Goal: Share content: Share content

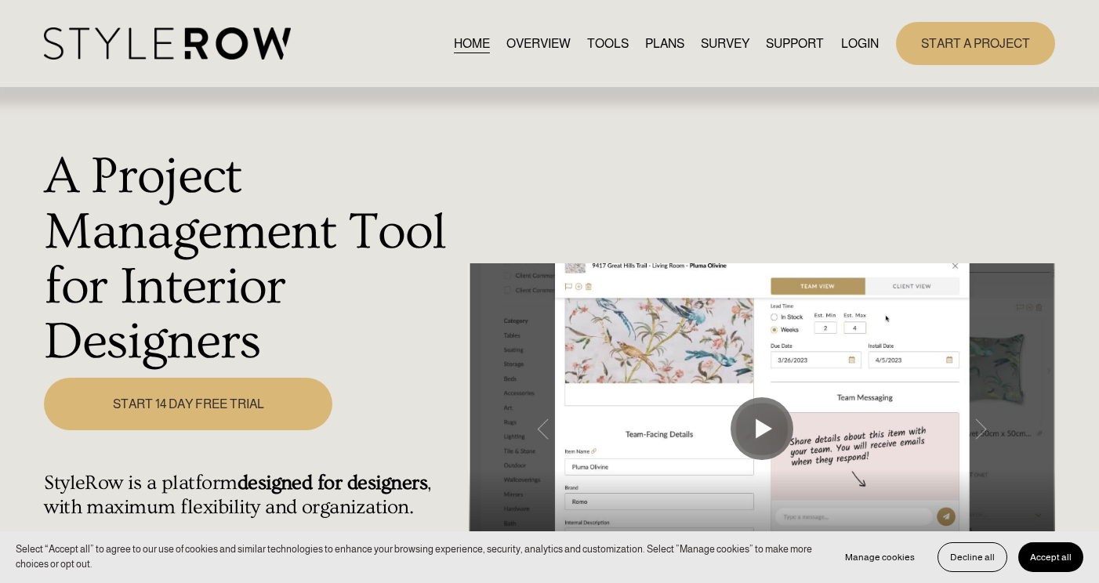
click at [860, 47] on link "LOGIN" at bounding box center [860, 43] width 38 height 21
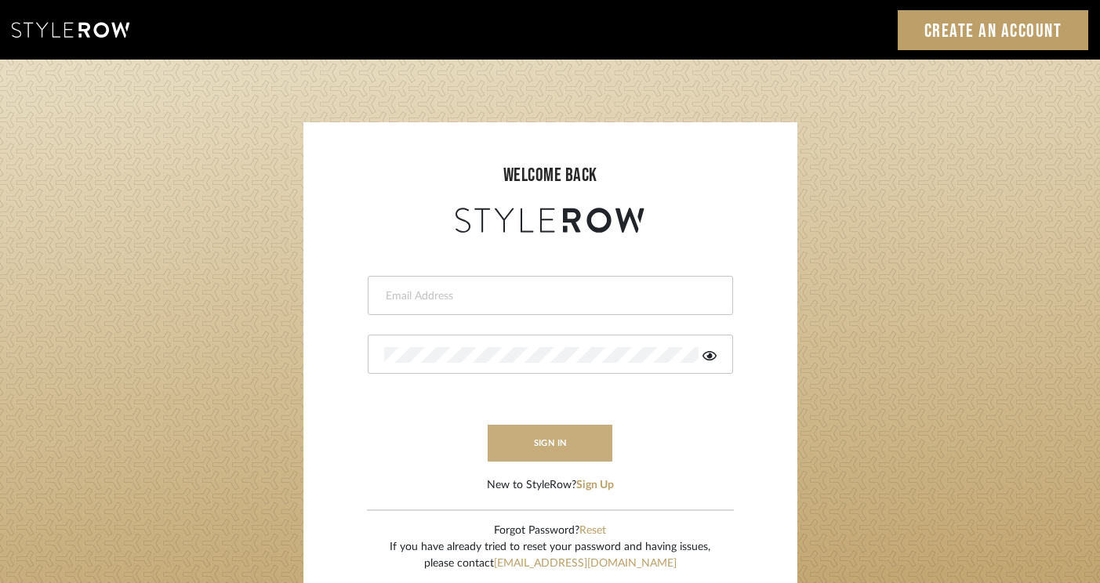
type input "felicia@onyxandoakinteriors.com"
click at [544, 459] on button "sign in" at bounding box center [550, 443] width 125 height 37
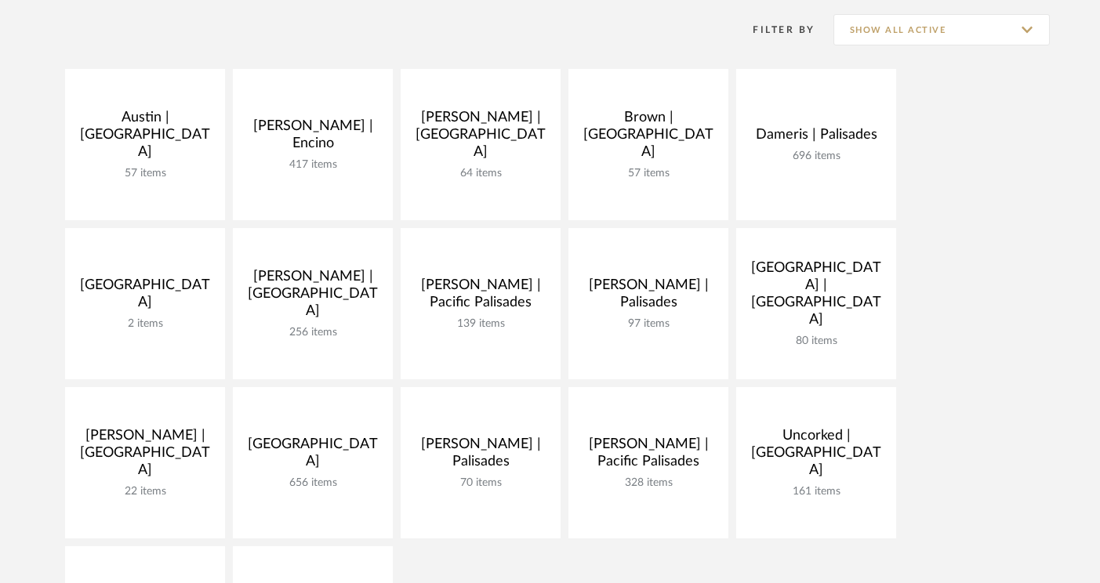
scroll to position [295, 0]
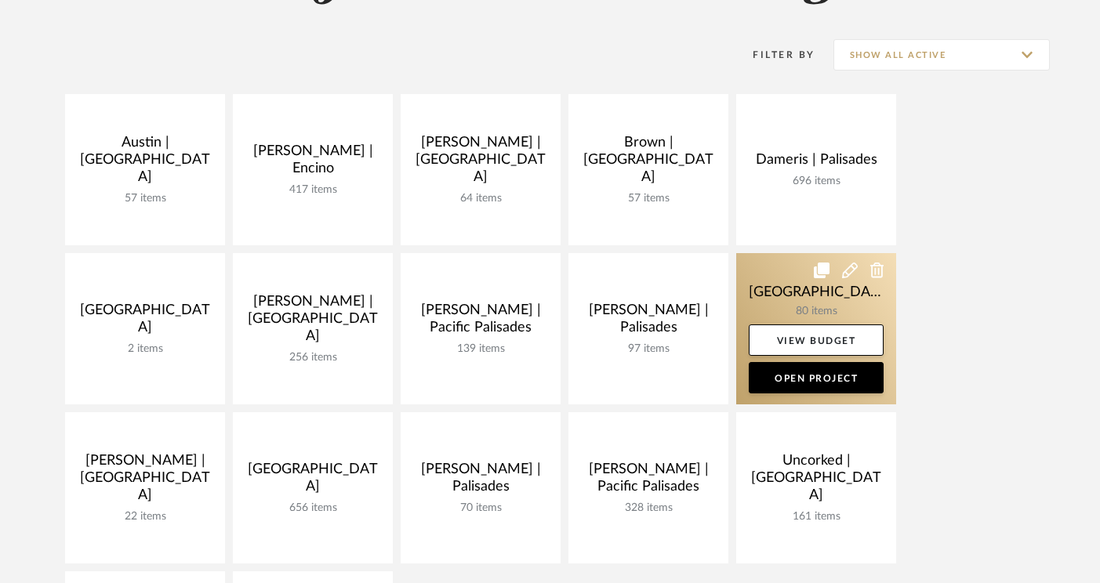
click at [789, 285] on link at bounding box center [816, 328] width 160 height 151
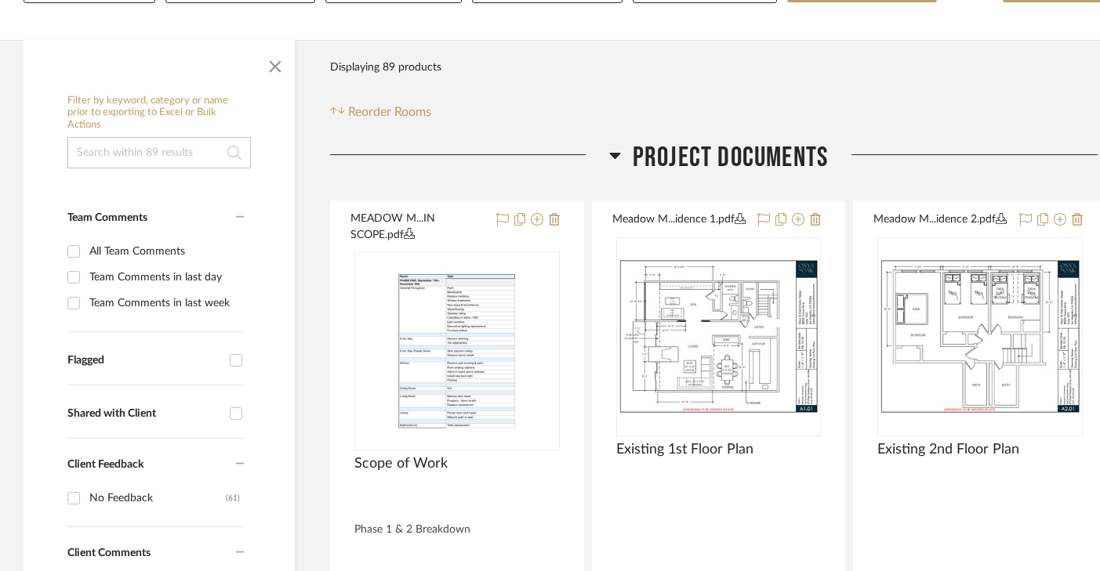
scroll to position [366, 0]
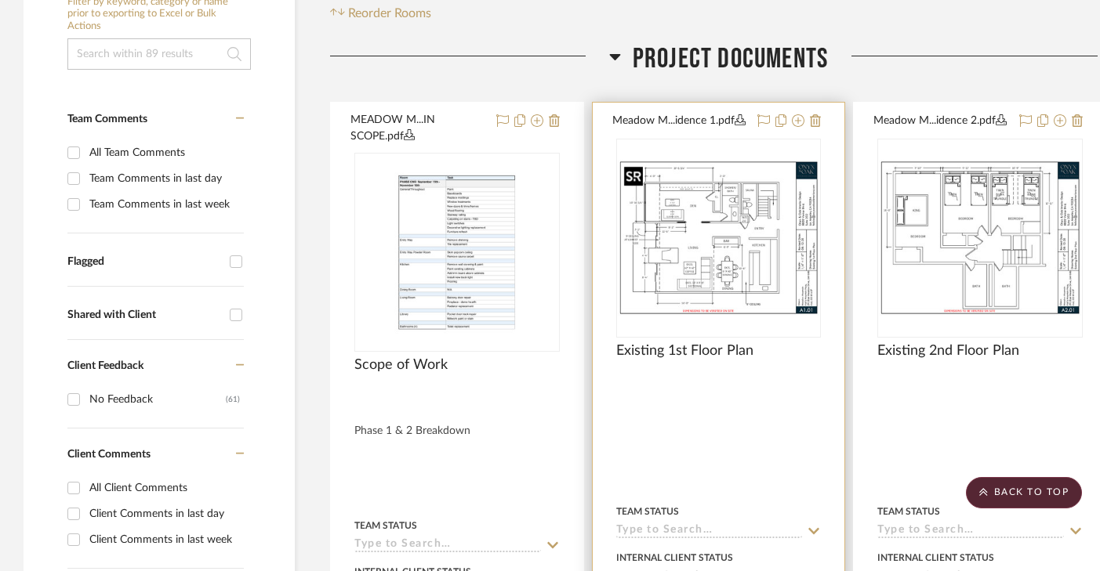
click at [756, 248] on img "0" at bounding box center [719, 238] width 202 height 156
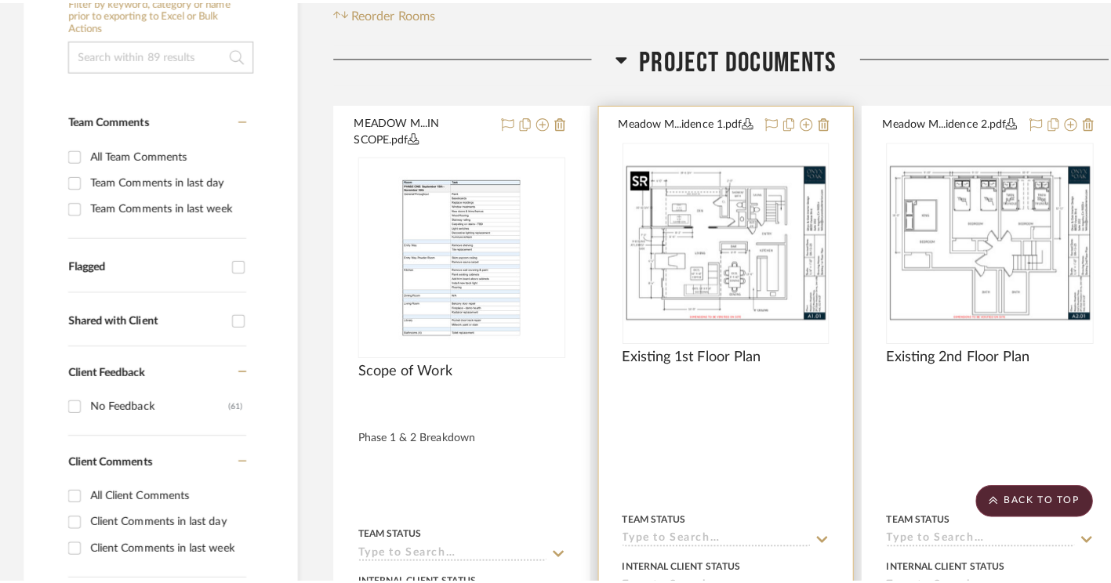
scroll to position [0, 0]
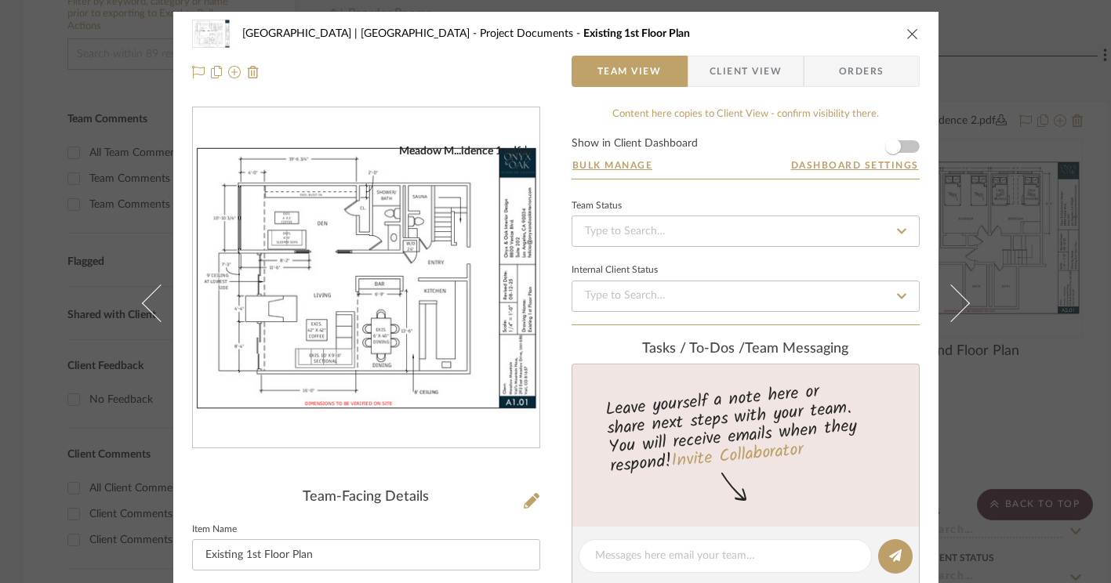
click at [401, 298] on img "0" at bounding box center [366, 278] width 346 height 268
click at [910, 34] on icon "close" at bounding box center [912, 33] width 13 height 13
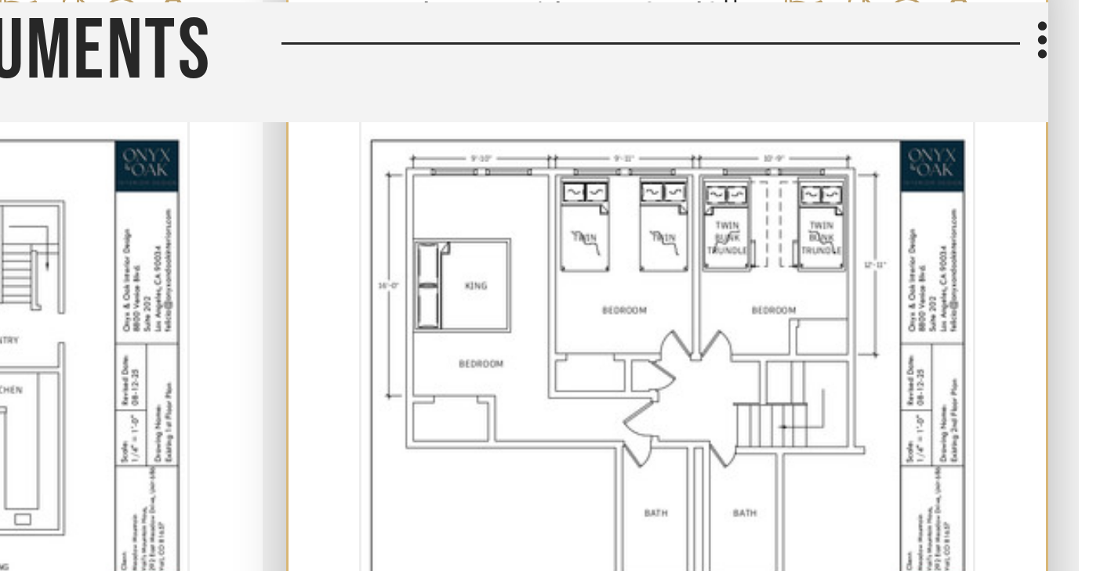
scroll to position [460, 17]
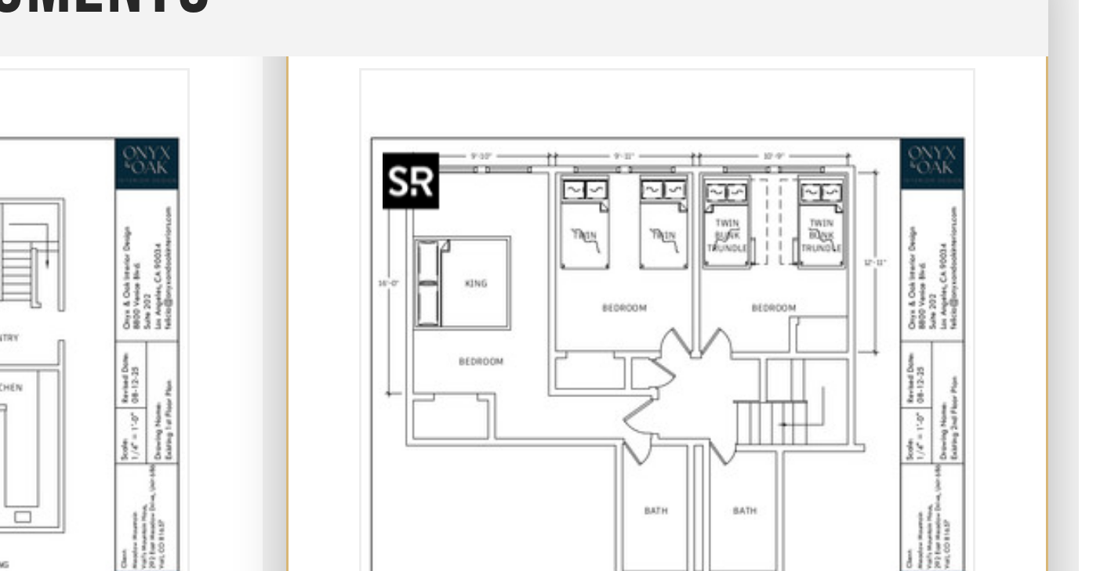
click at [1031, 105] on img "0" at bounding box center [962, 144] width 202 height 156
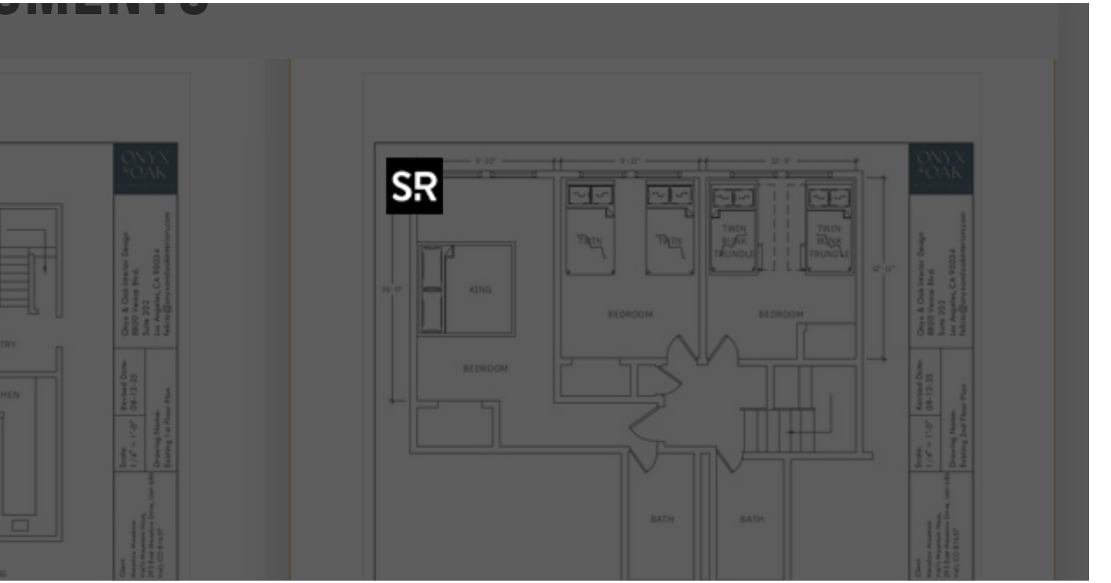
scroll to position [0, 0]
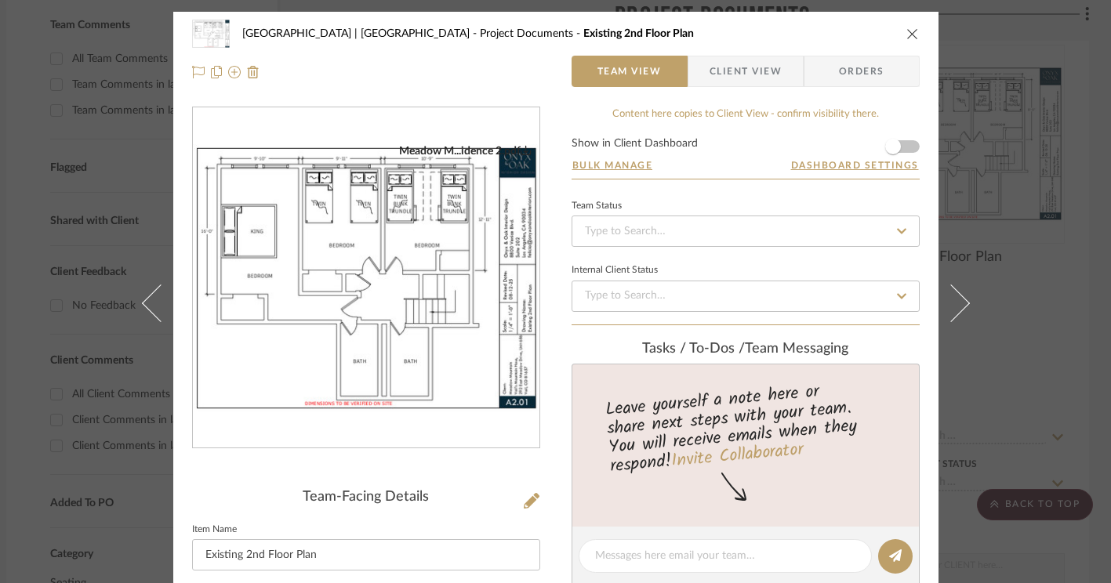
click at [908, 34] on icon "close" at bounding box center [912, 33] width 13 height 13
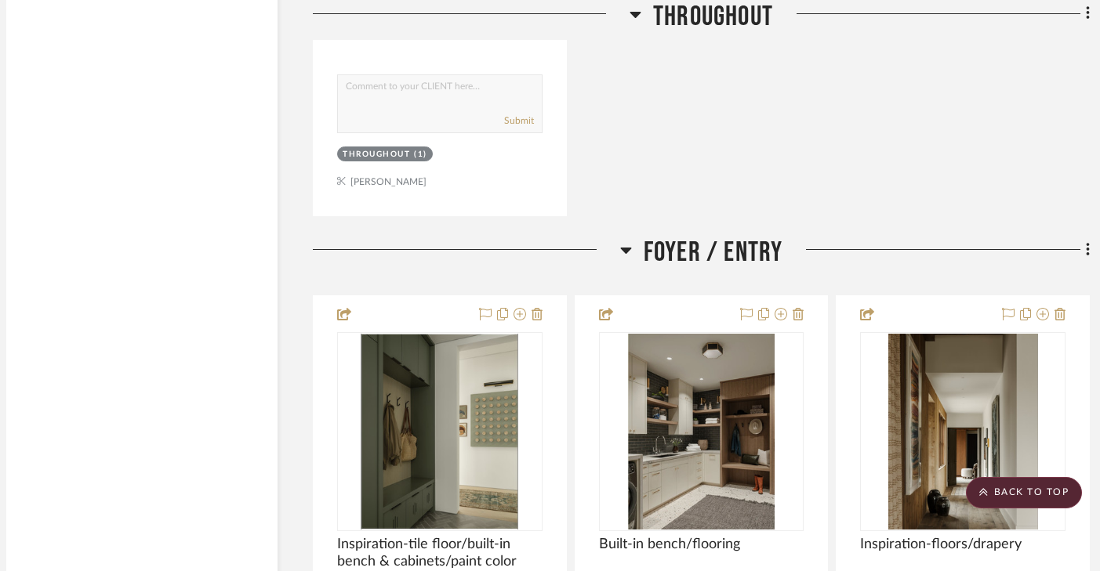
scroll to position [3247, 17]
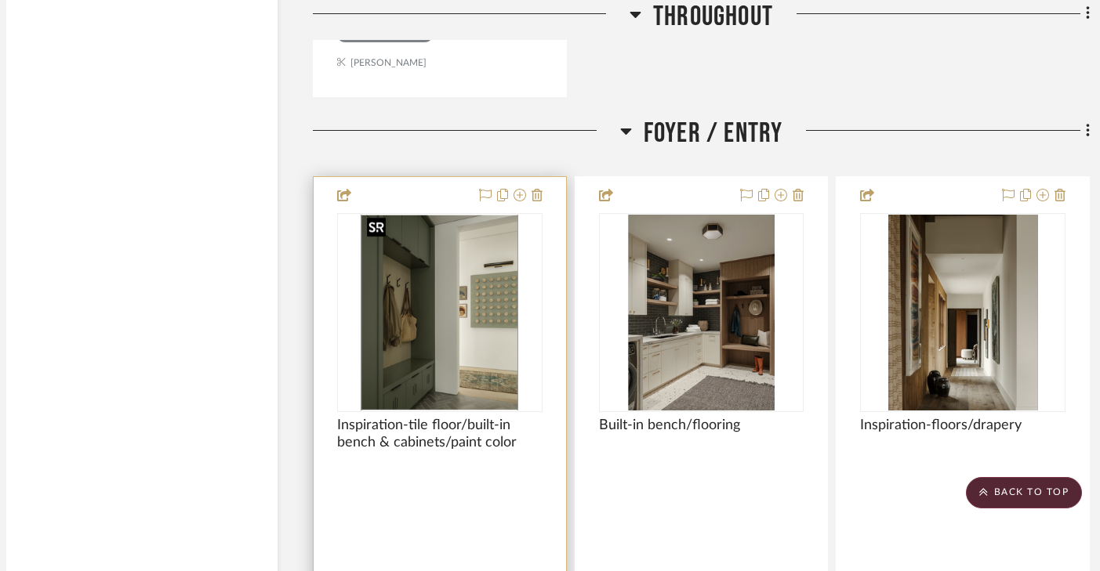
click at [491, 362] on img "0" at bounding box center [440, 313] width 158 height 196
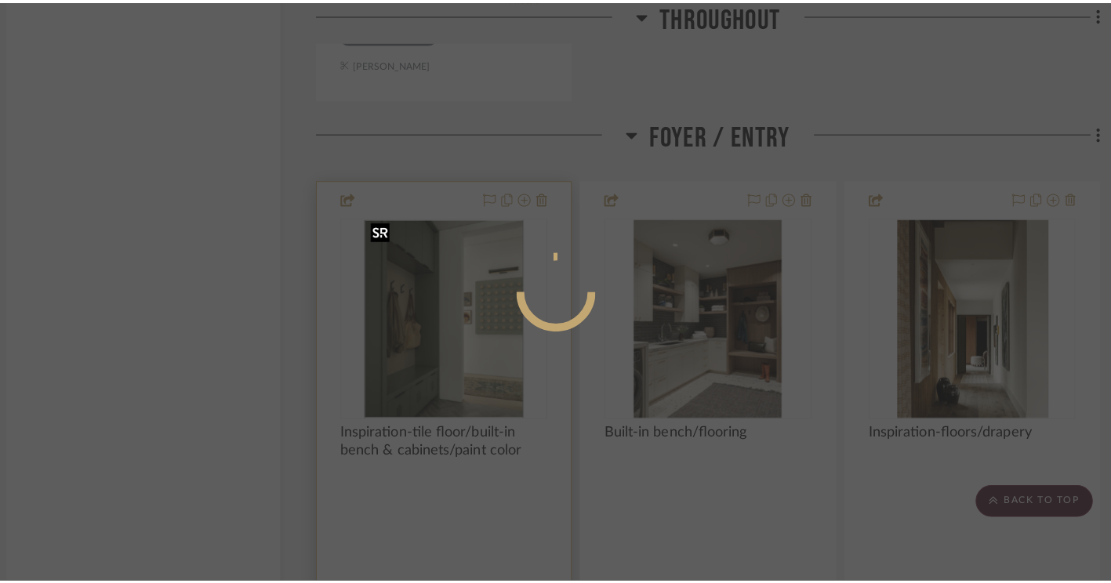
scroll to position [0, 0]
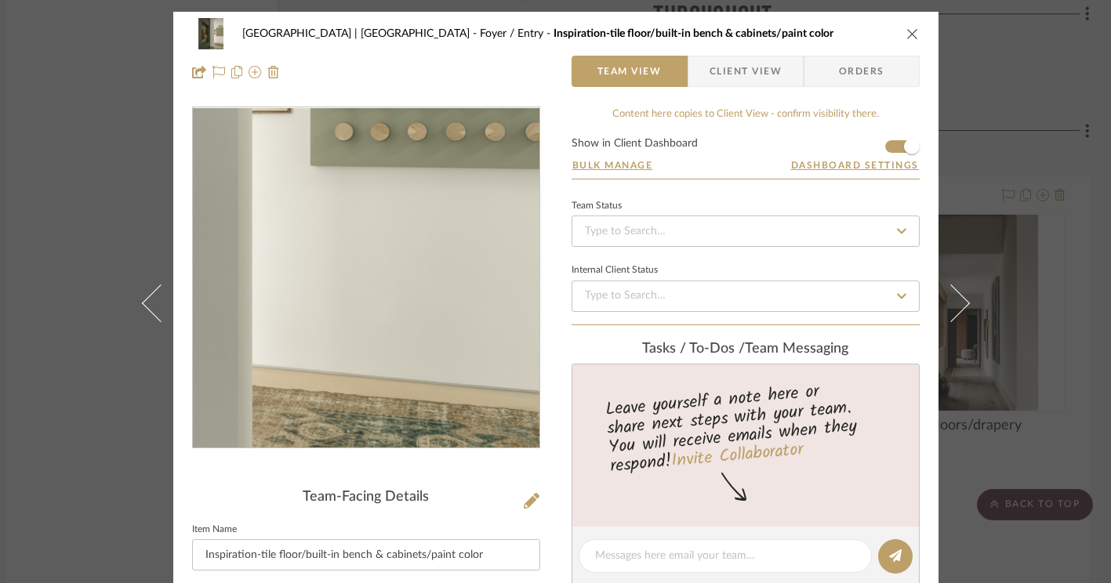
click at [433, 342] on img "0" at bounding box center [365, 278] width 273 height 340
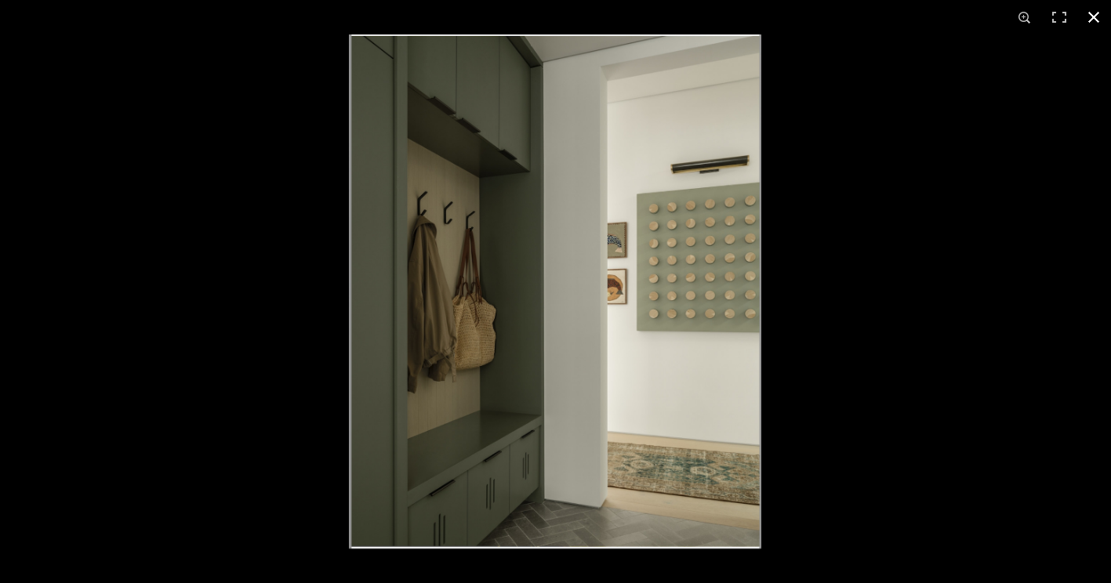
click at [1094, 20] on button at bounding box center [1093, 17] width 34 height 34
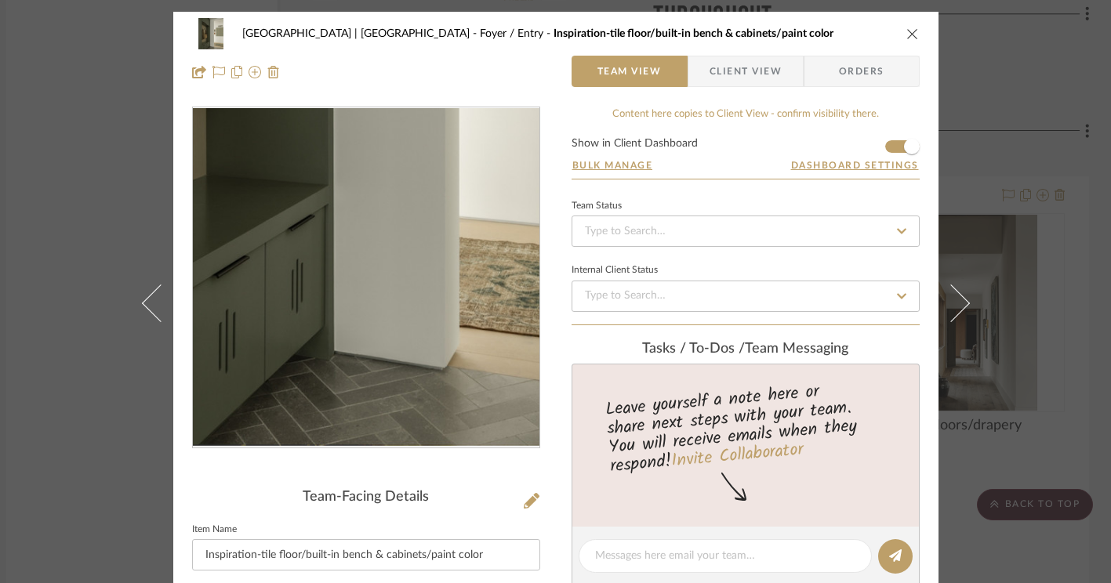
click at [364, 391] on img "0" at bounding box center [365, 278] width 273 height 340
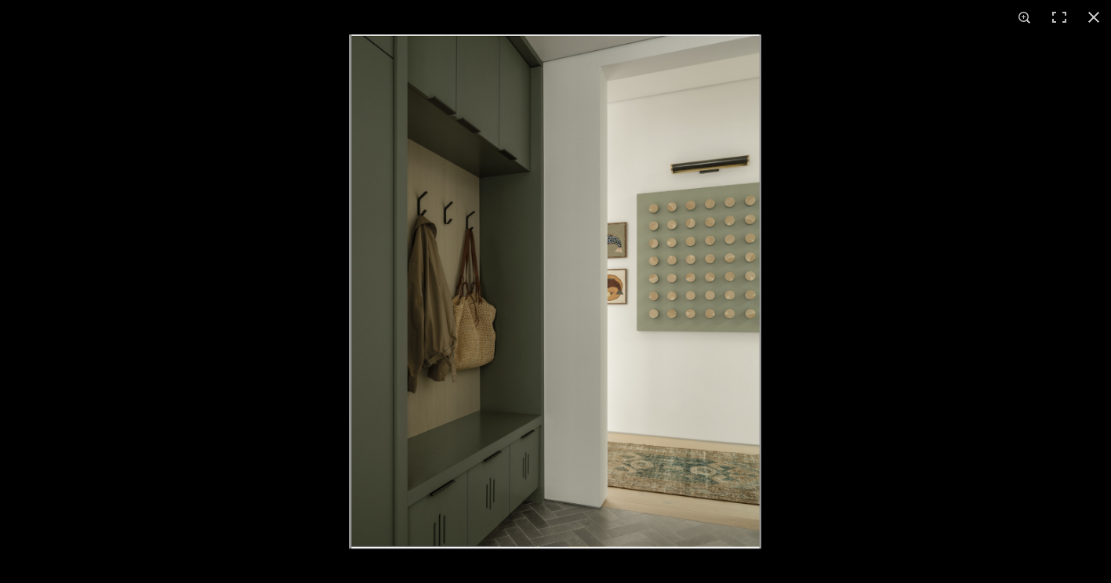
click at [602, 481] on img at bounding box center [555, 291] width 412 height 514
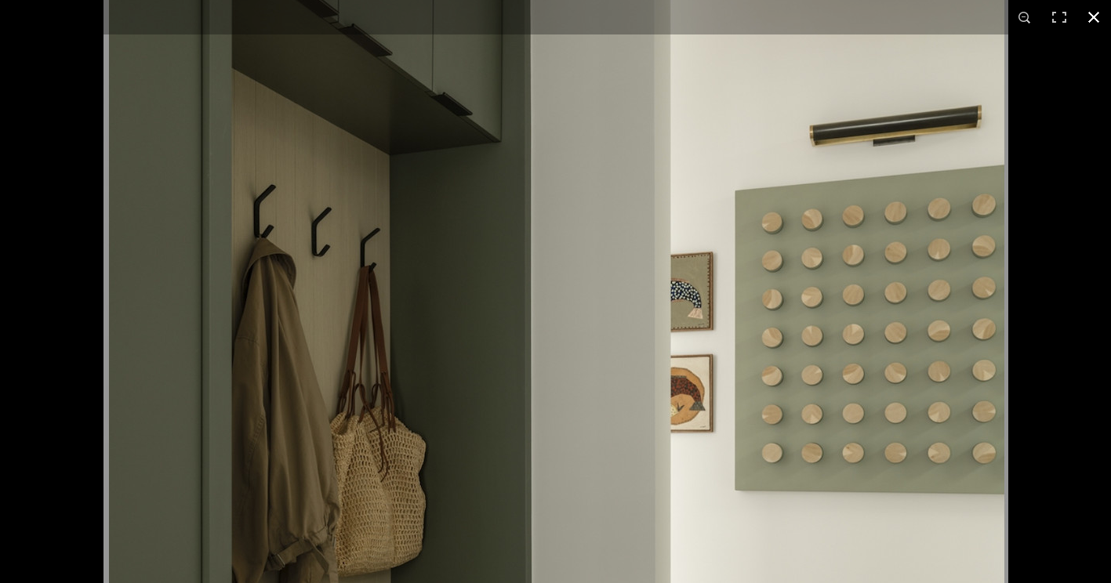
click at [1093, 13] on button at bounding box center [1093, 17] width 34 height 34
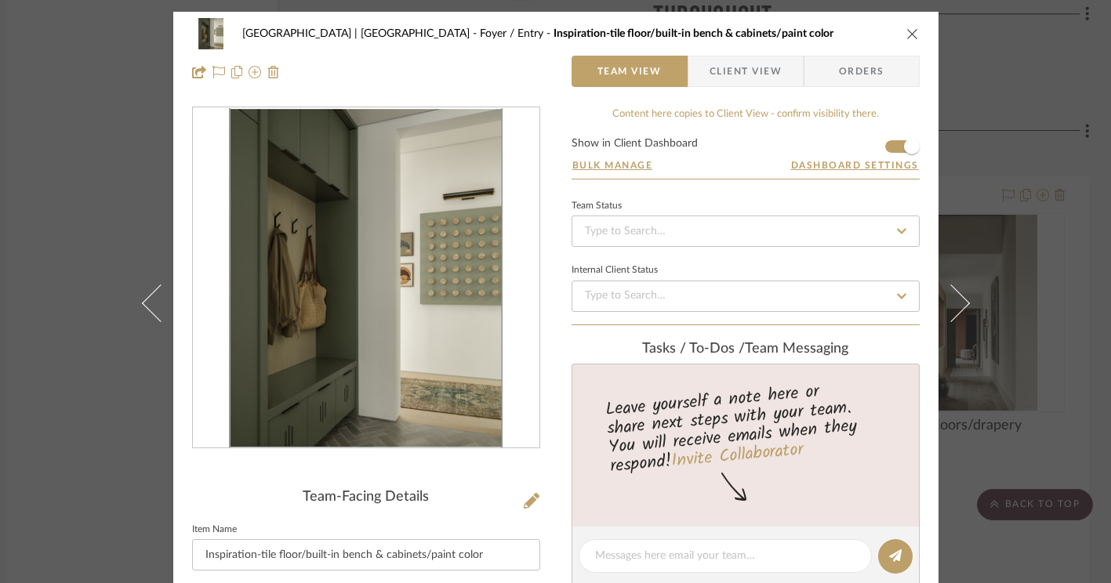
click at [908, 28] on icon "close" at bounding box center [912, 33] width 13 height 13
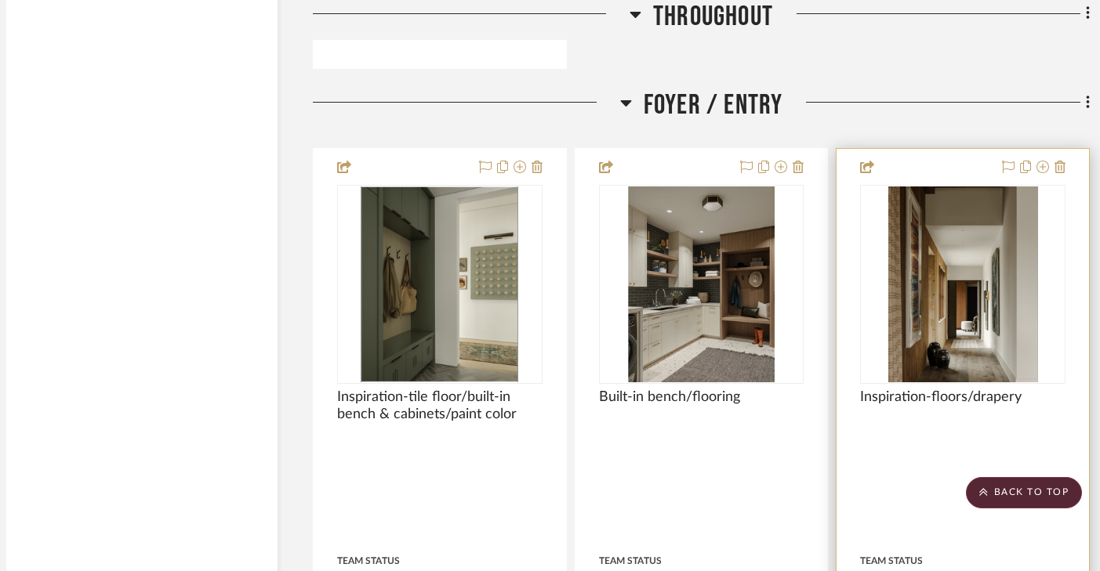
scroll to position [3315, 17]
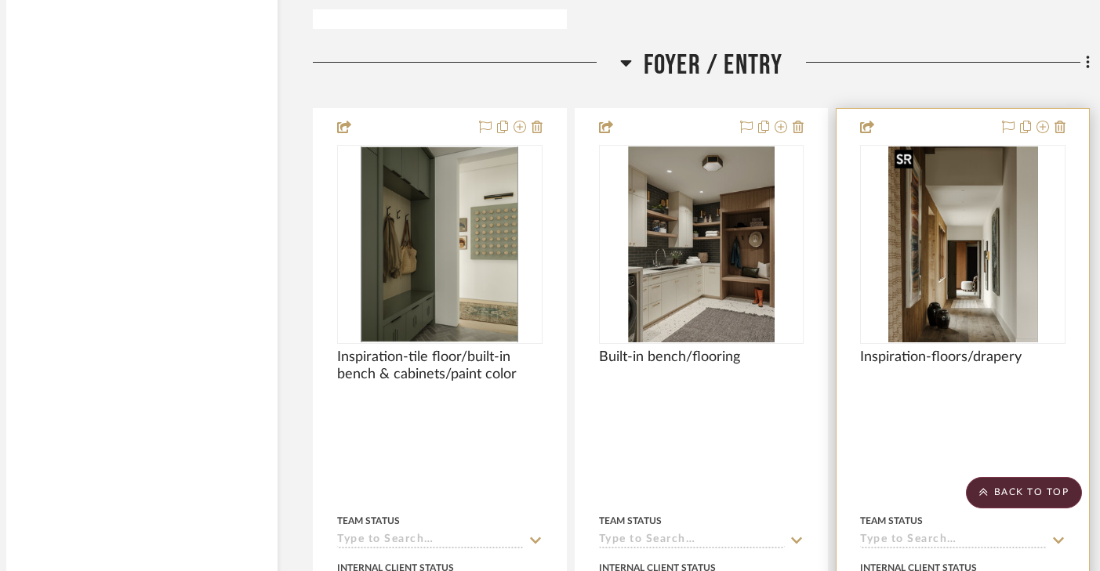
click at [960, 285] on img "0" at bounding box center [963, 245] width 150 height 196
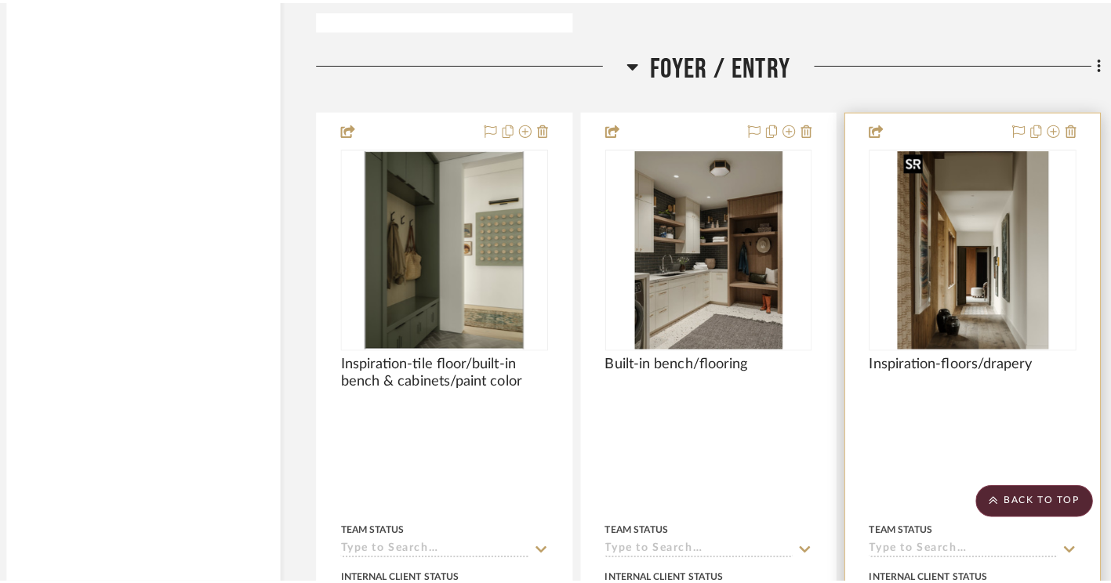
scroll to position [0, 0]
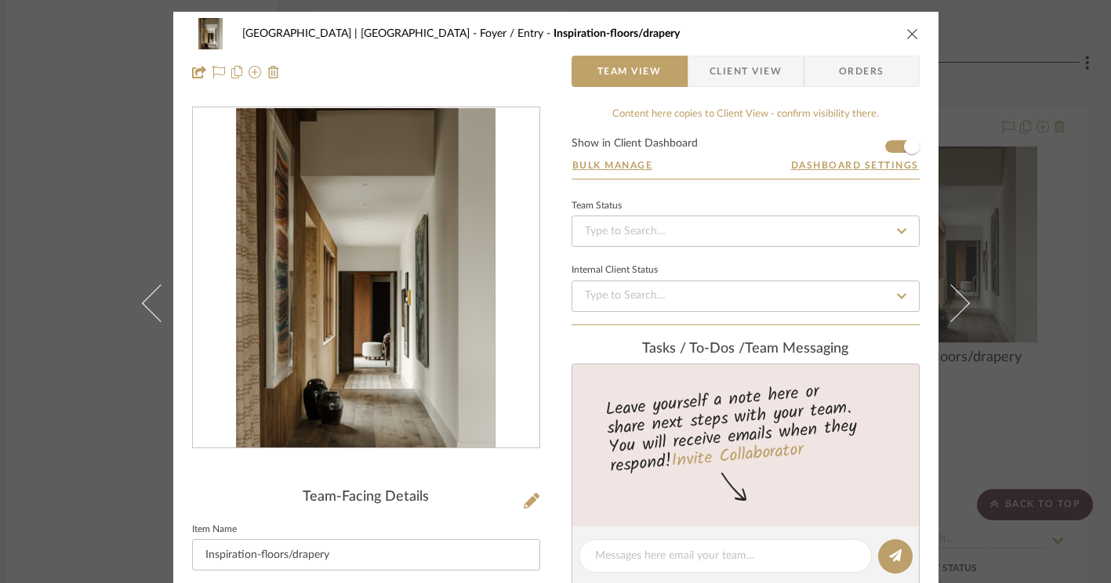
click at [444, 296] on img "0" at bounding box center [365, 278] width 259 height 340
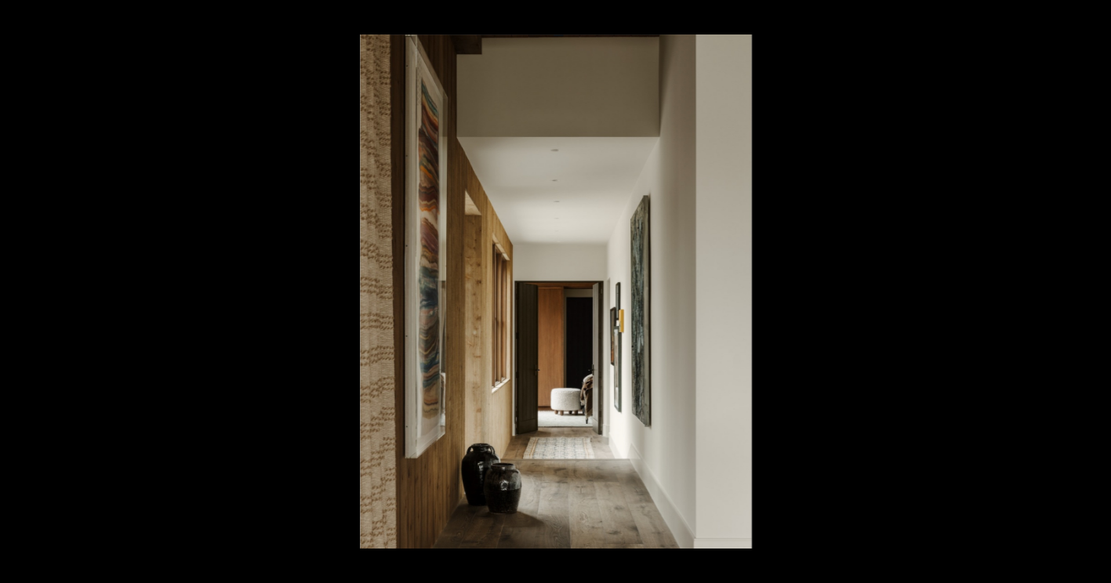
click at [1092, 12] on button at bounding box center [1093, 17] width 34 height 34
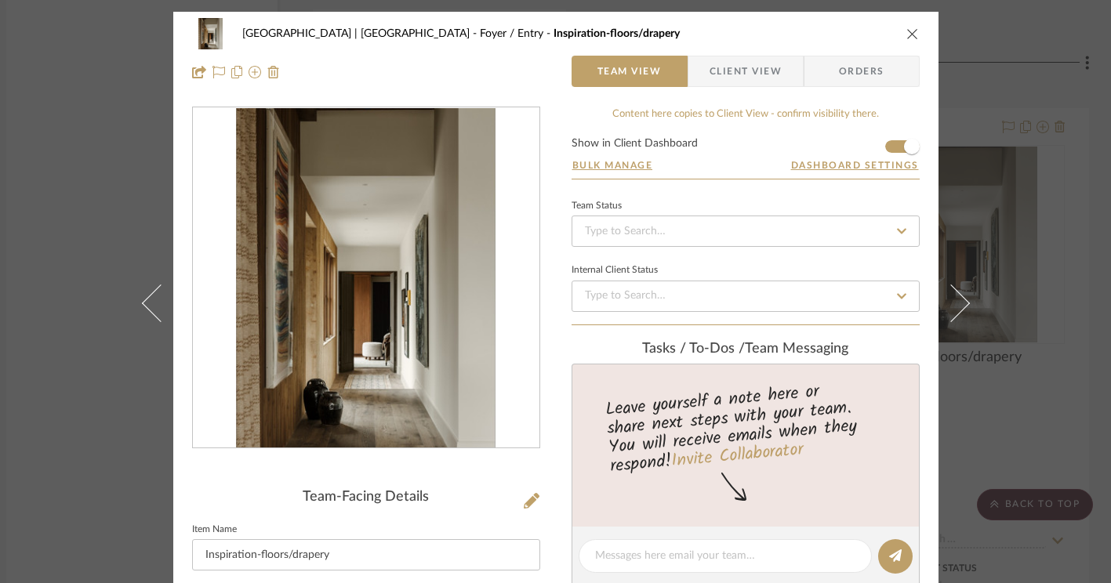
click at [911, 32] on icon "close" at bounding box center [912, 33] width 13 height 13
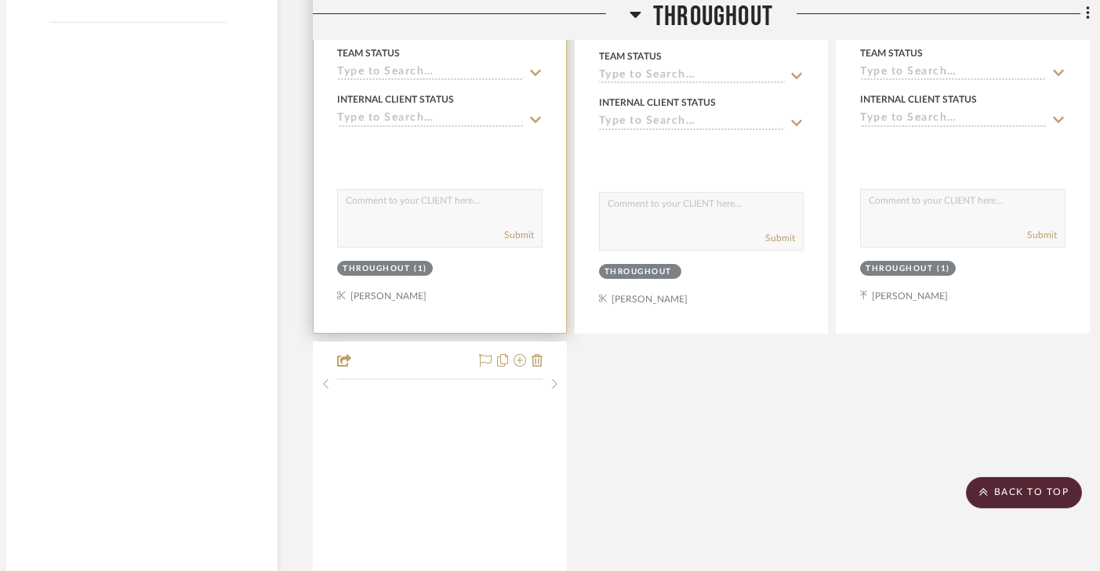
scroll to position [2359, 17]
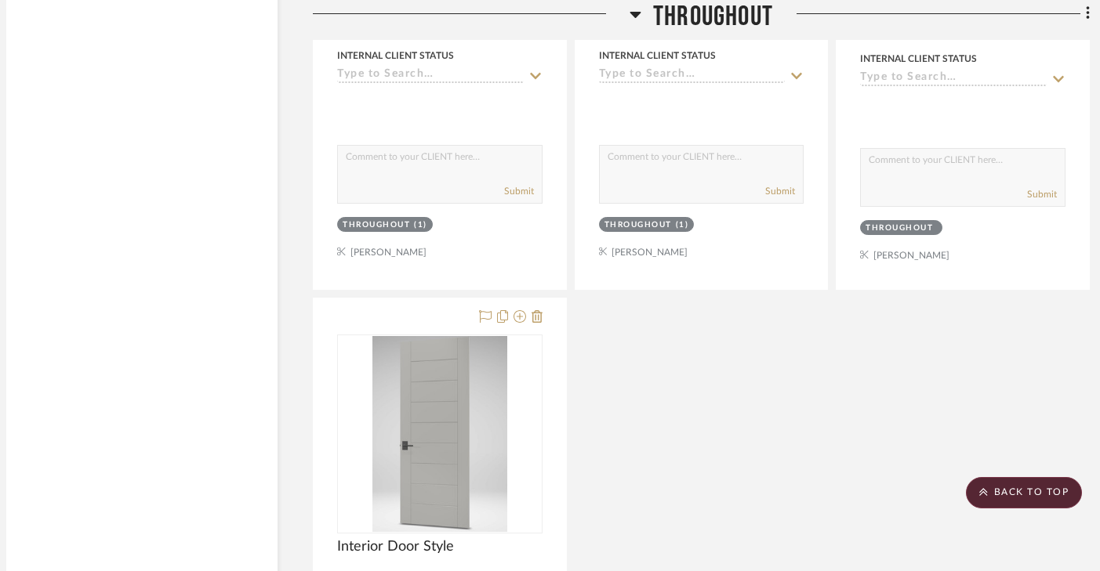
drag, startPoint x: 440, startPoint y: 313, endPoint x: 449, endPoint y: 310, distance: 9.9
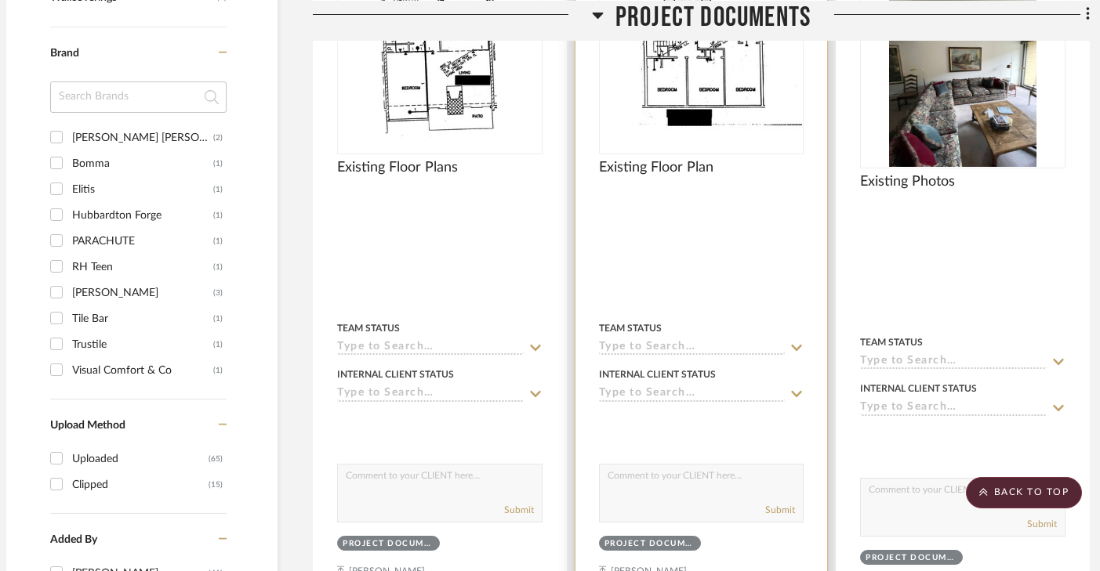
scroll to position [1343, 17]
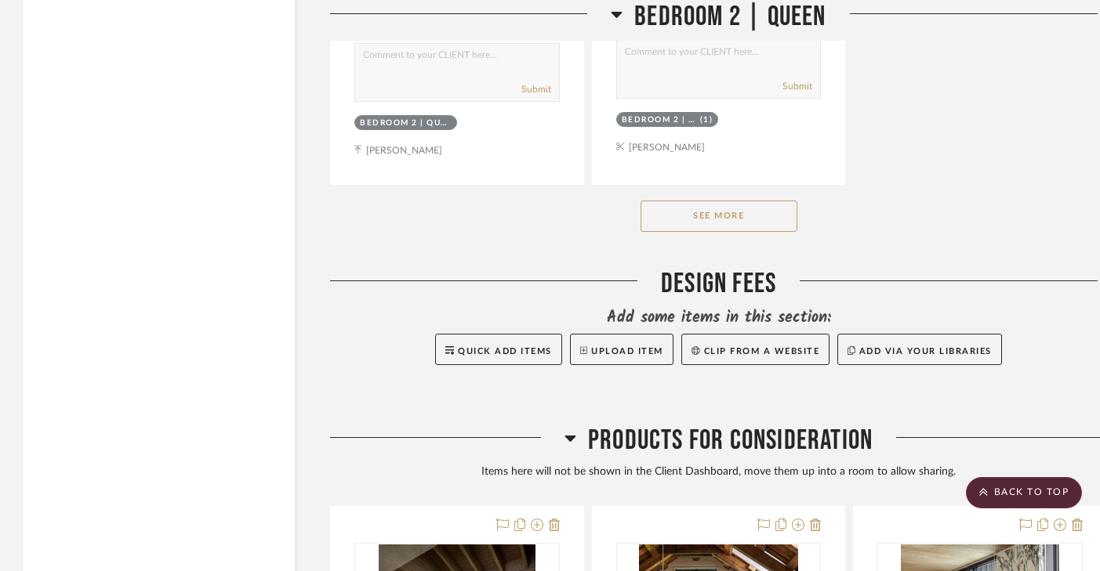
scroll to position [22521, 0]
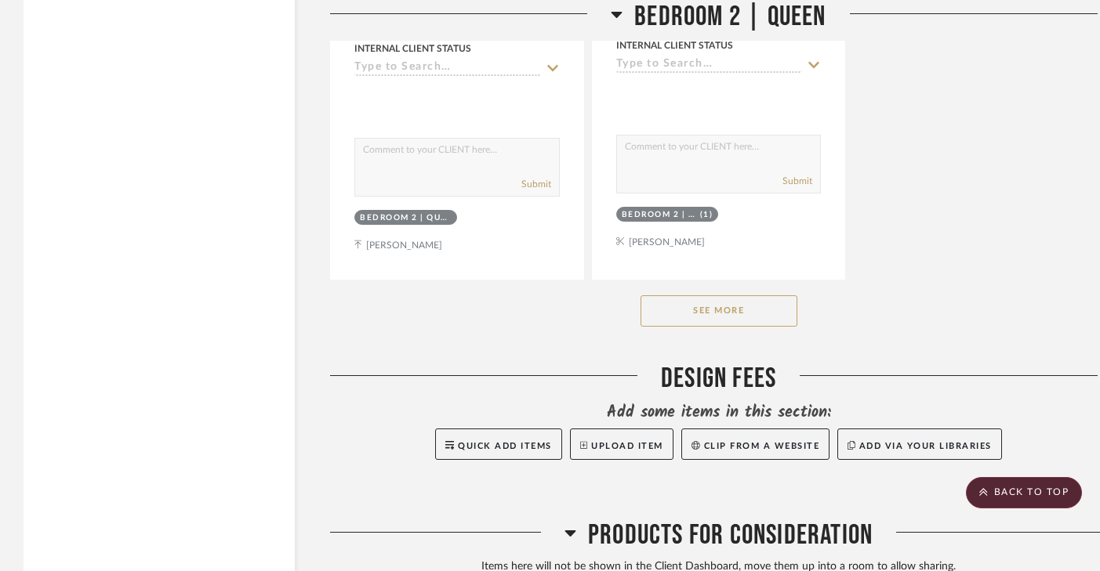
click at [697, 296] on button "See More" at bounding box center [718, 311] width 157 height 31
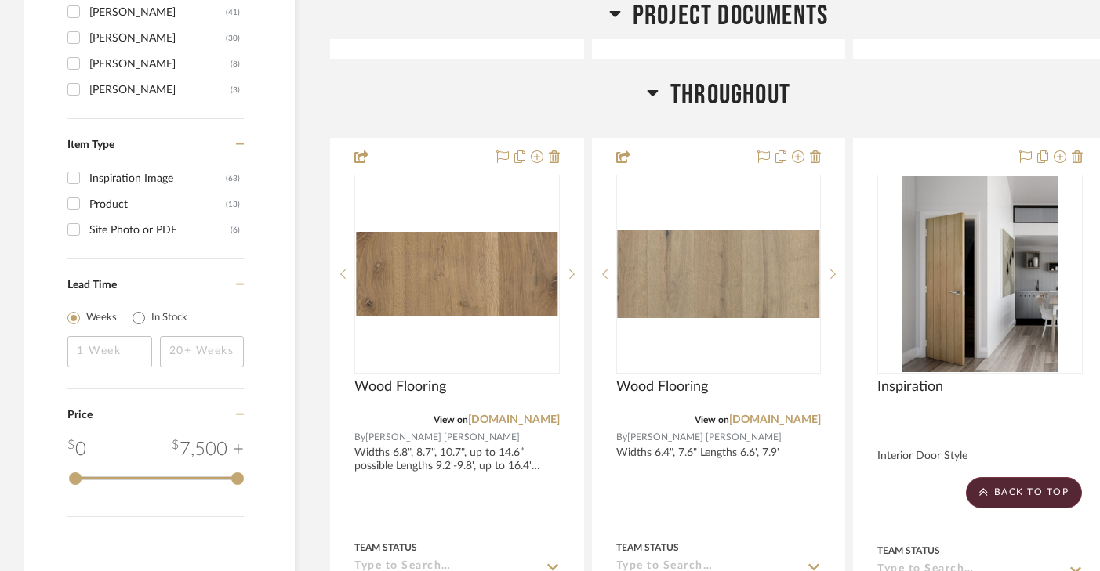
scroll to position [1801, 0]
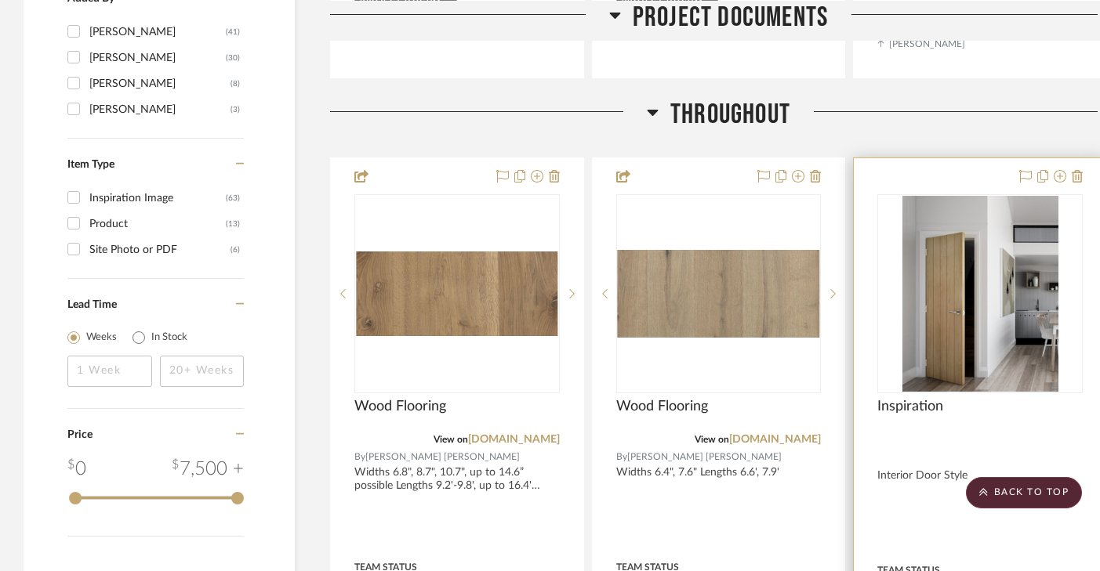
click at [959, 178] on div at bounding box center [980, 502] width 252 height 689
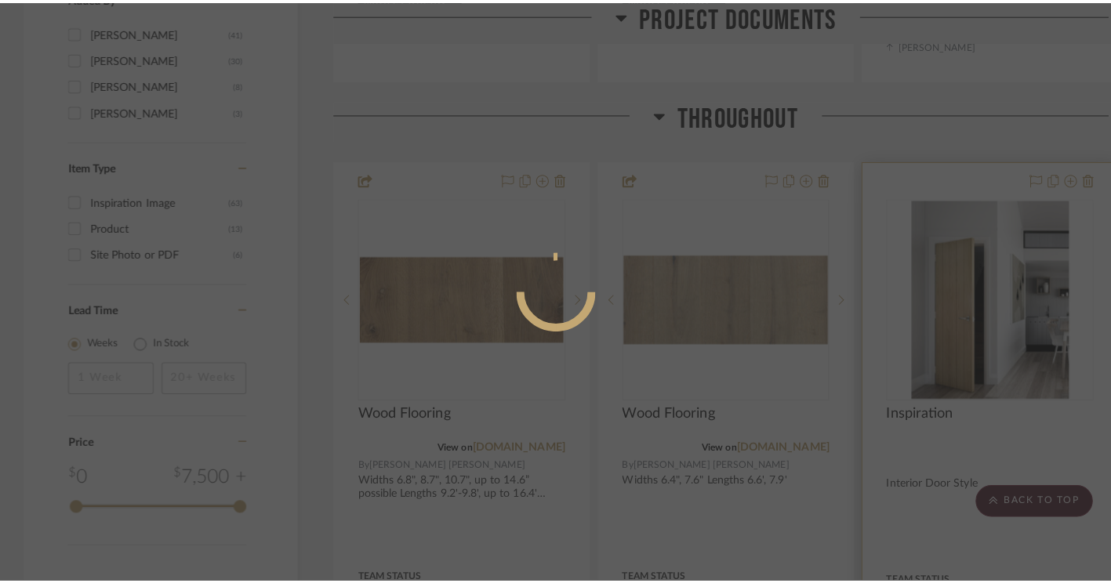
scroll to position [0, 0]
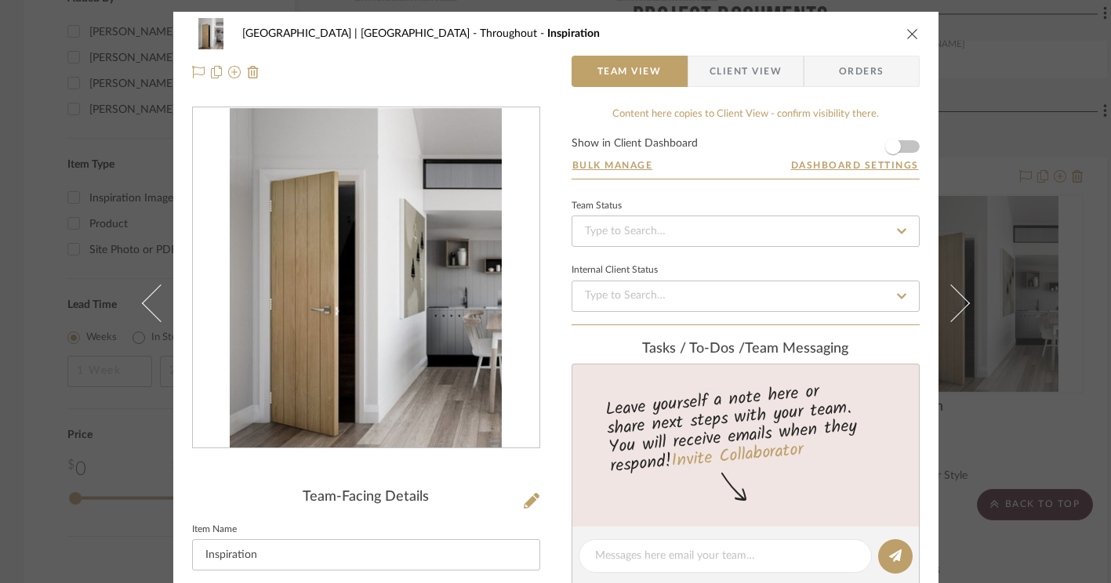
click at [741, 81] on span "Client View" at bounding box center [745, 71] width 72 height 31
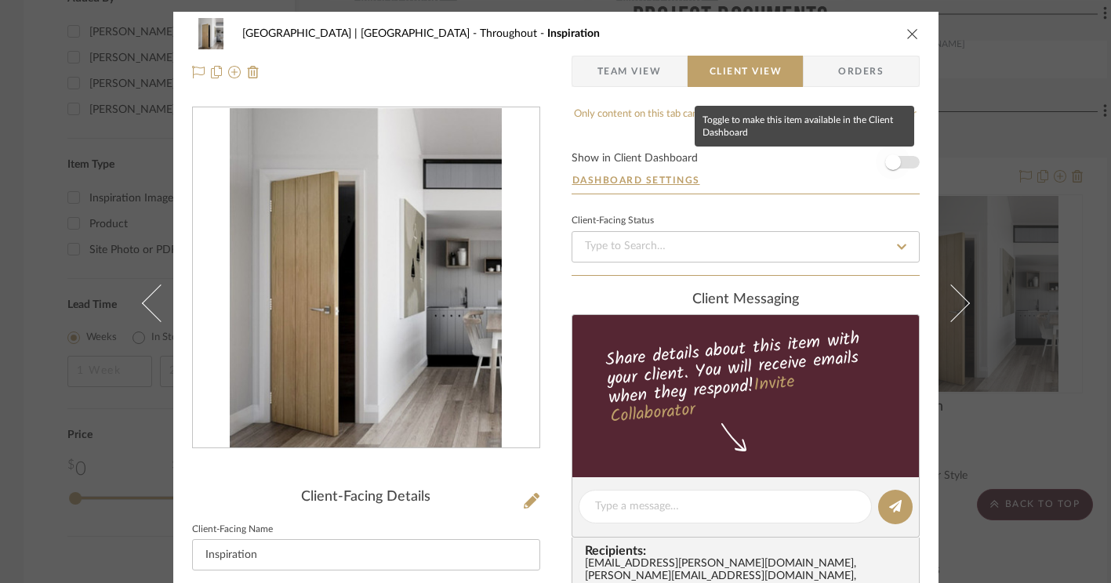
click at [887, 169] on span "button" at bounding box center [893, 162] width 16 height 16
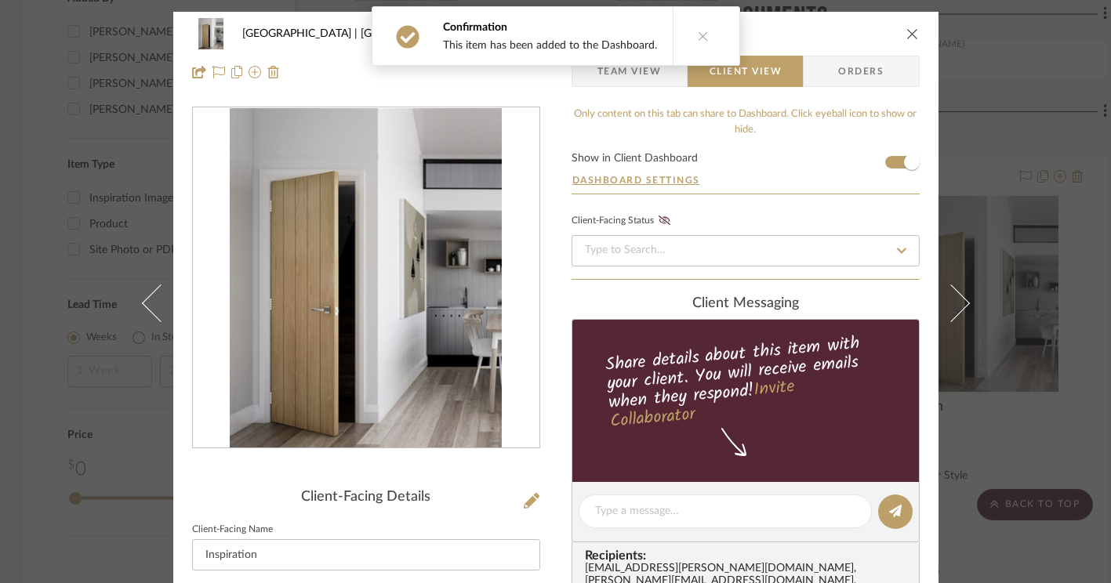
click at [906, 35] on icon "close" at bounding box center [912, 33] width 13 height 13
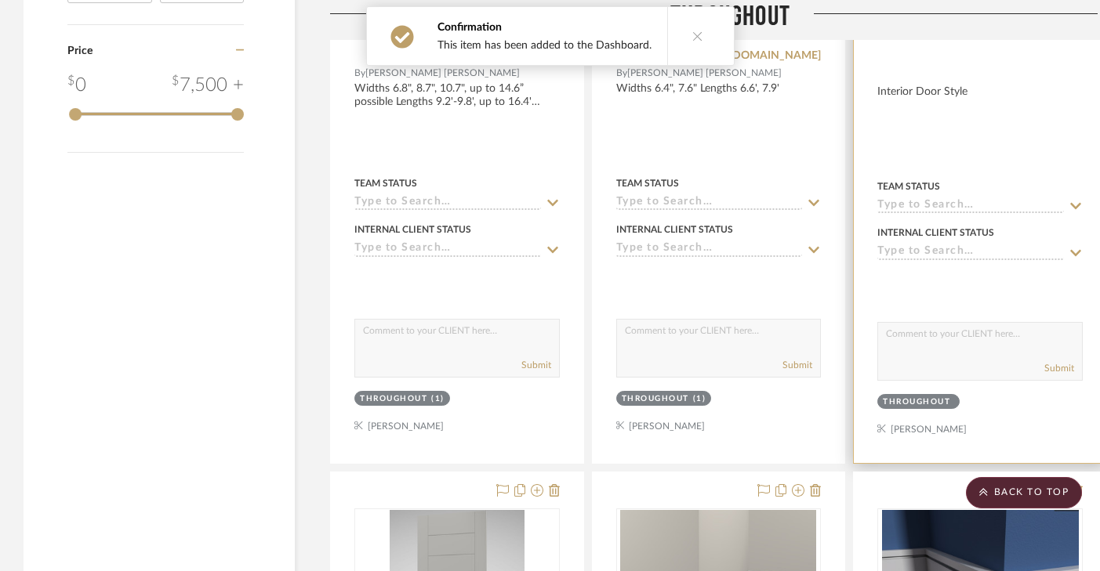
scroll to position [2358, 0]
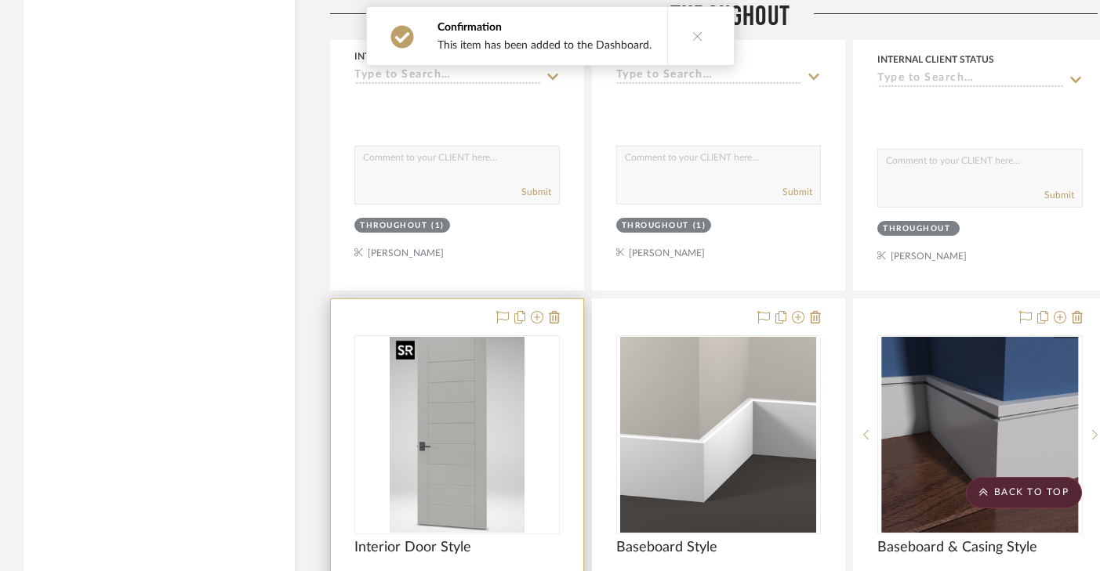
click at [452, 414] on img "0" at bounding box center [457, 435] width 135 height 196
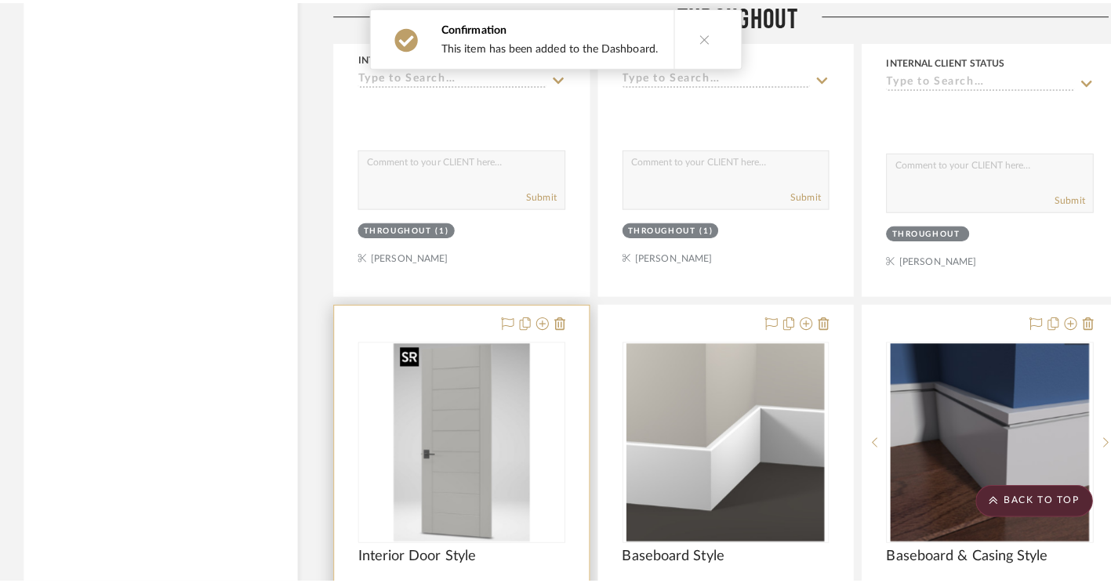
scroll to position [0, 0]
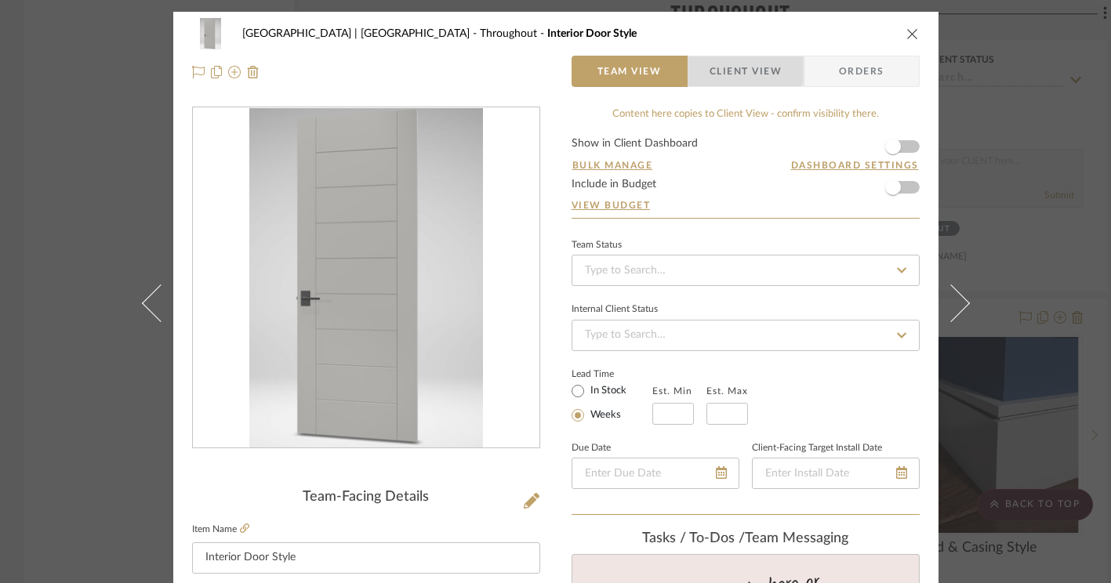
click at [734, 69] on span "Client View" at bounding box center [745, 71] width 72 height 31
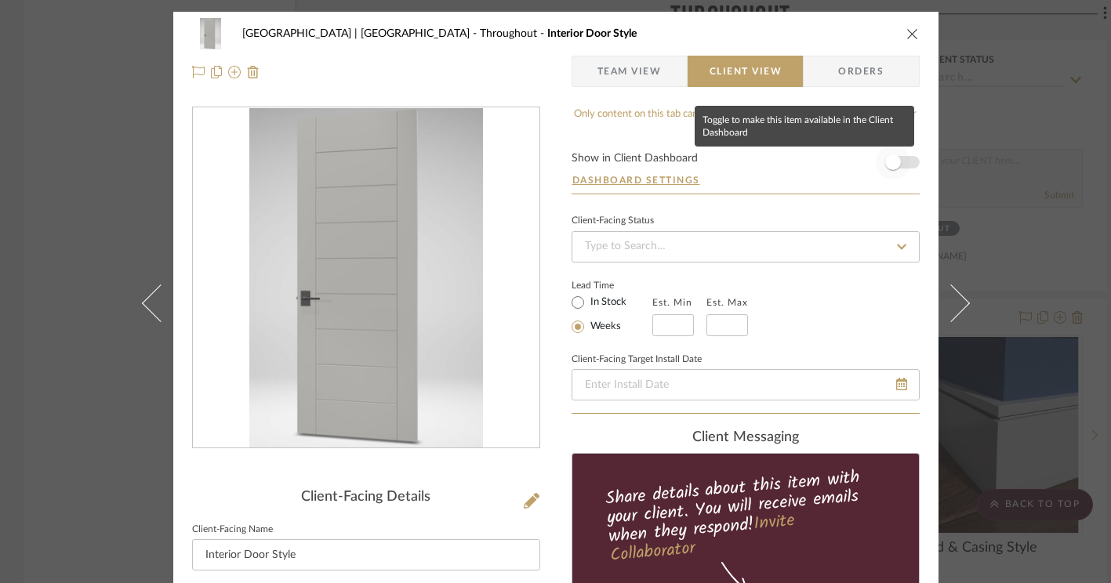
click at [893, 168] on span "button" at bounding box center [893, 162] width 34 height 34
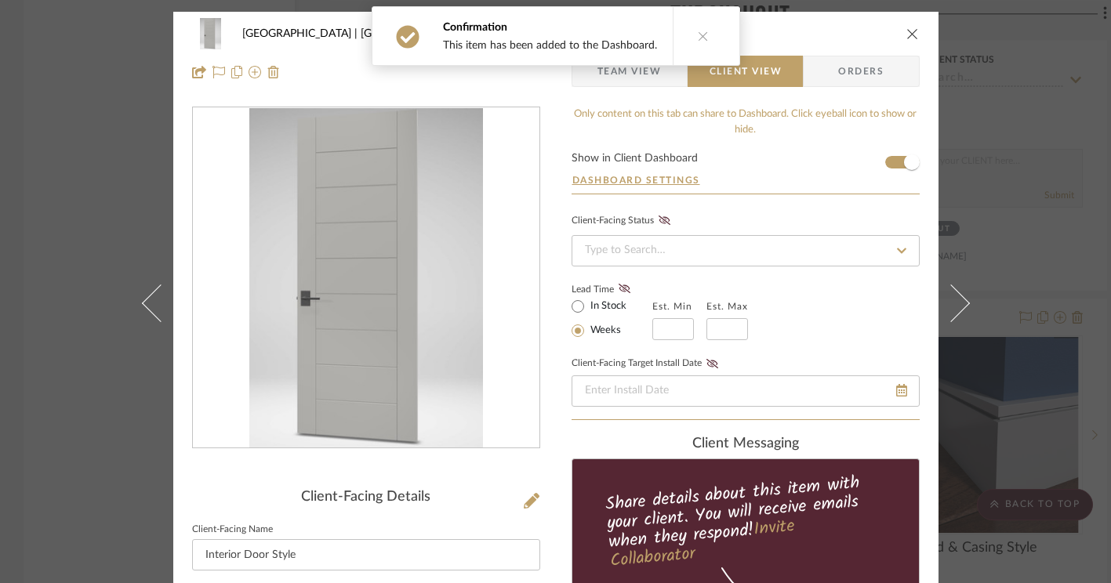
click at [908, 31] on icon "close" at bounding box center [912, 33] width 13 height 13
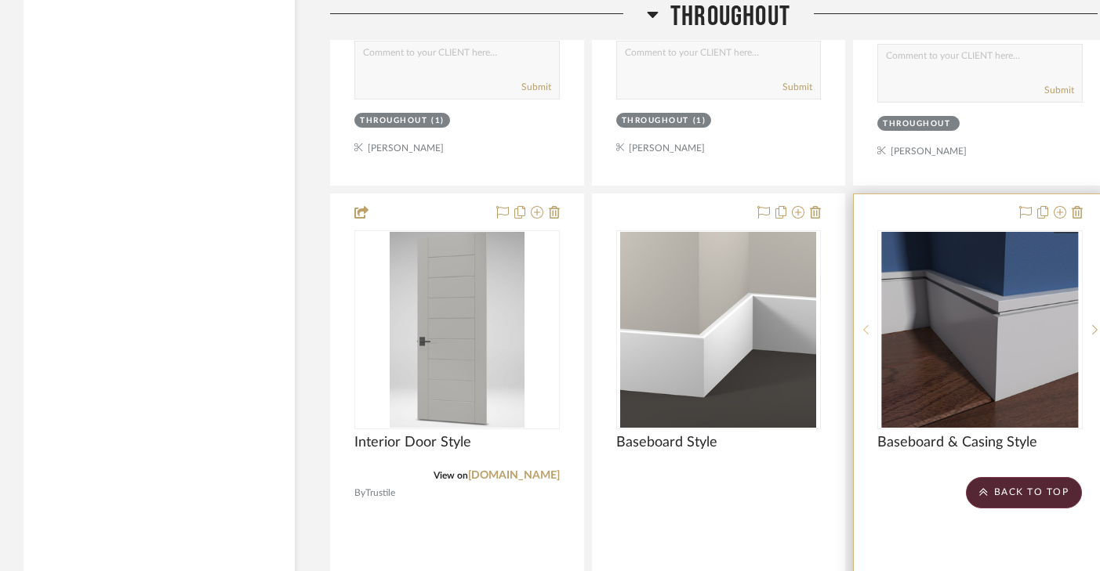
scroll to position [2495, 0]
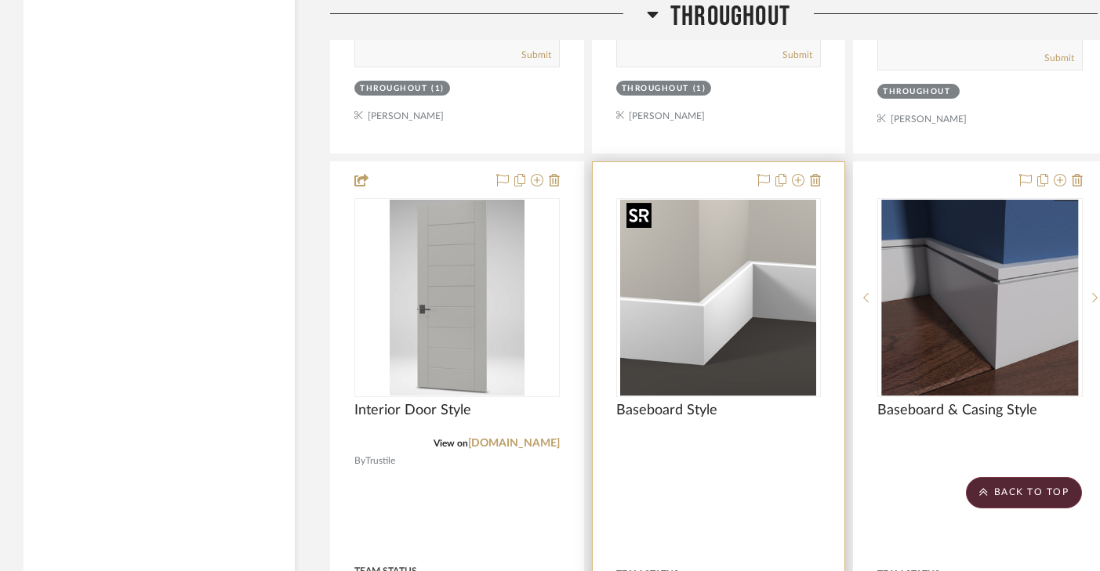
click at [733, 310] on img "0" at bounding box center [718, 298] width 196 height 196
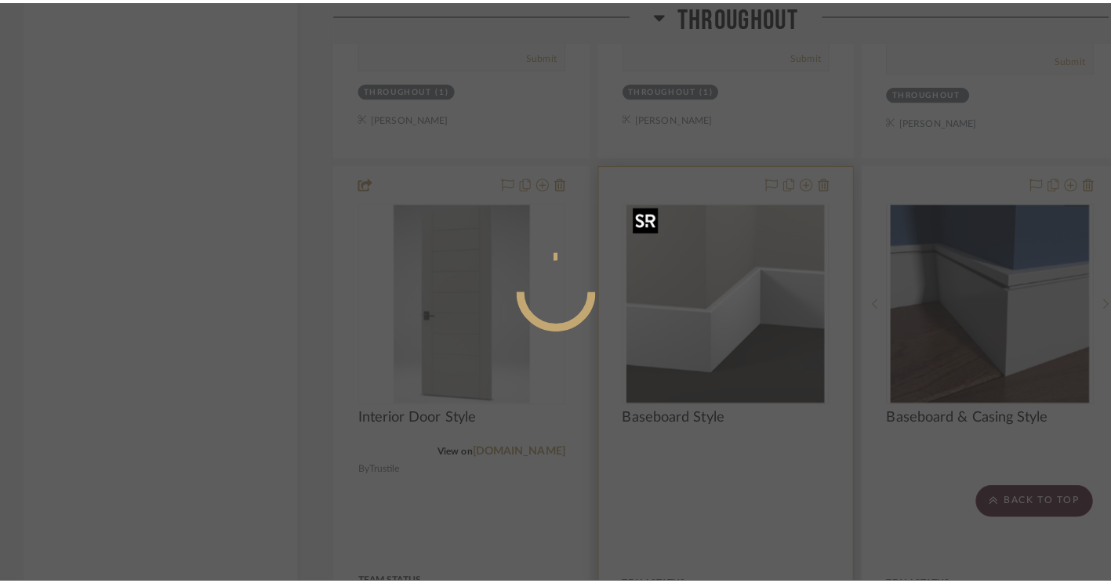
scroll to position [0, 0]
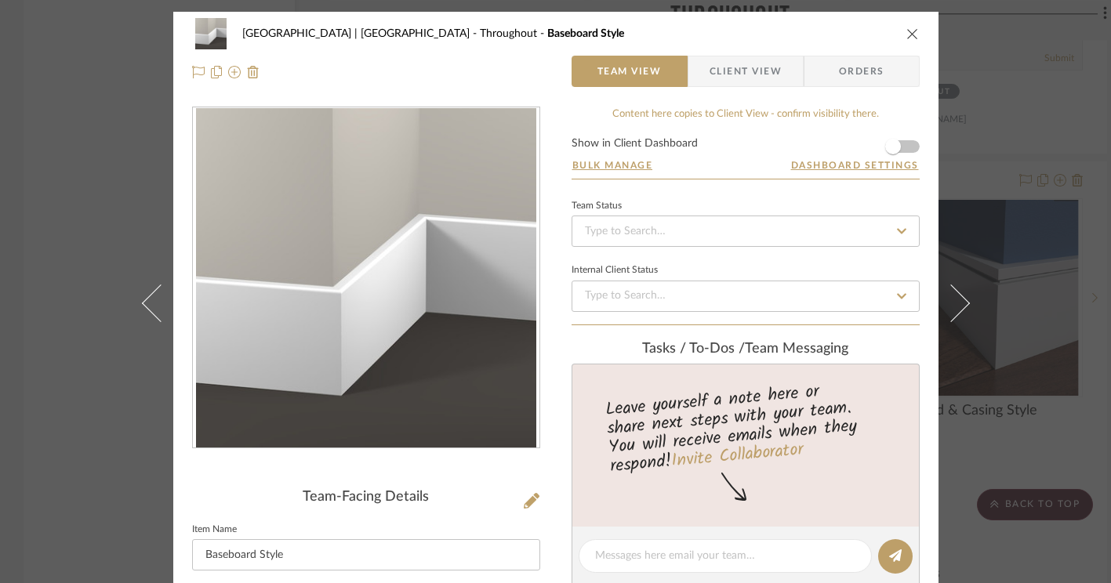
click at [769, 58] on span "Client View" at bounding box center [745, 71] width 72 height 31
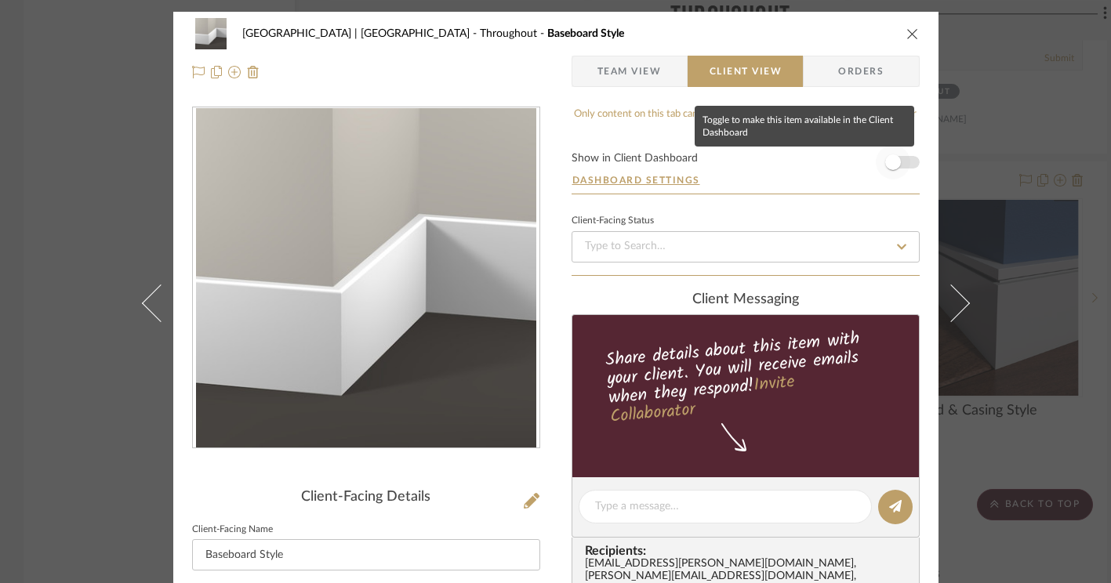
click at [889, 161] on span "button" at bounding box center [893, 162] width 16 height 16
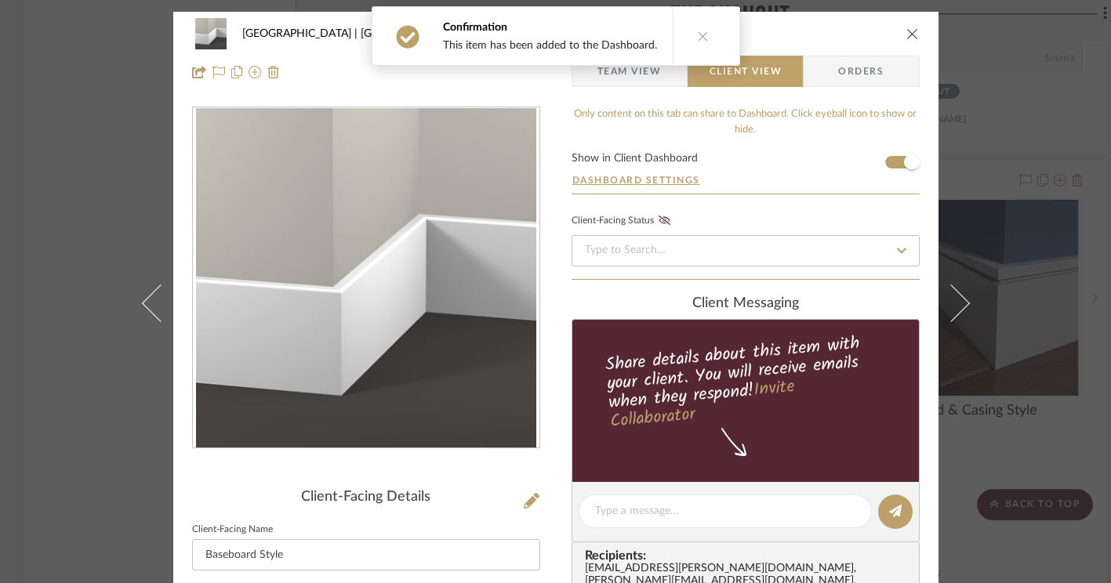
click at [907, 32] on icon "close" at bounding box center [912, 33] width 13 height 13
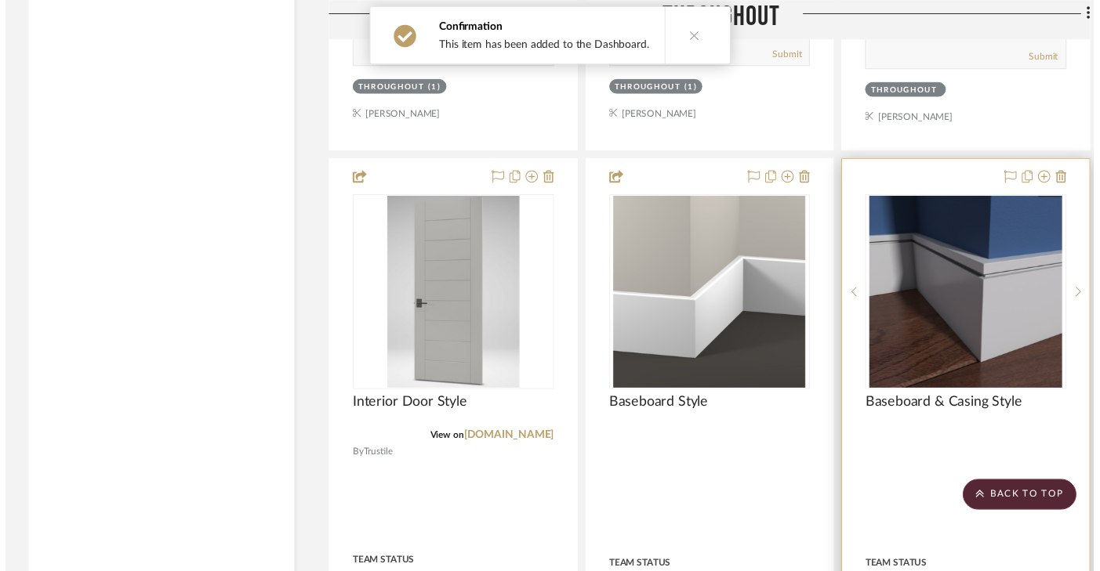
scroll to position [2495, 0]
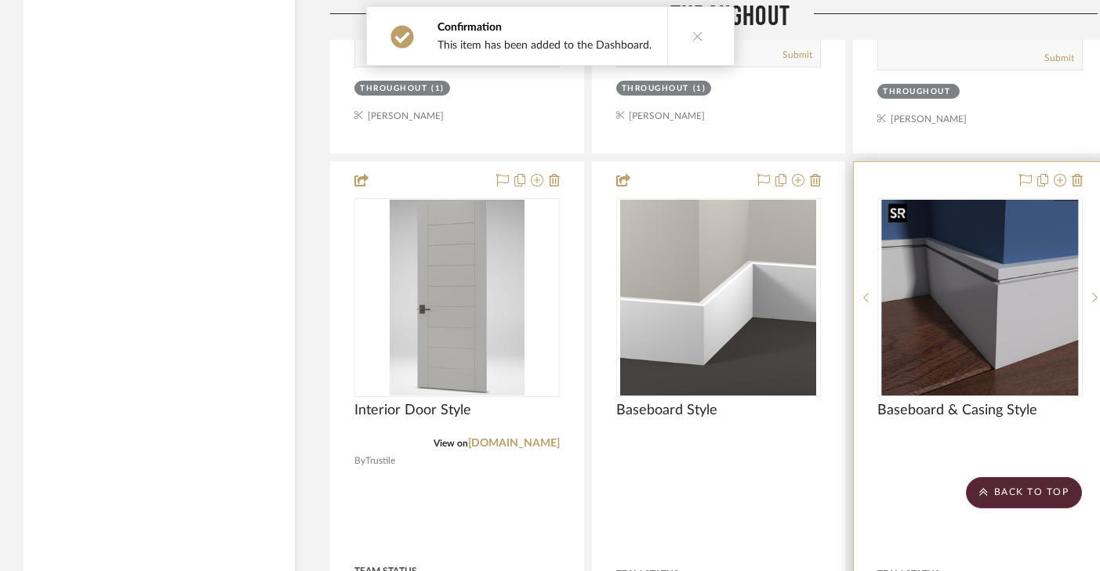
click at [948, 234] on img "0" at bounding box center [980, 298] width 197 height 196
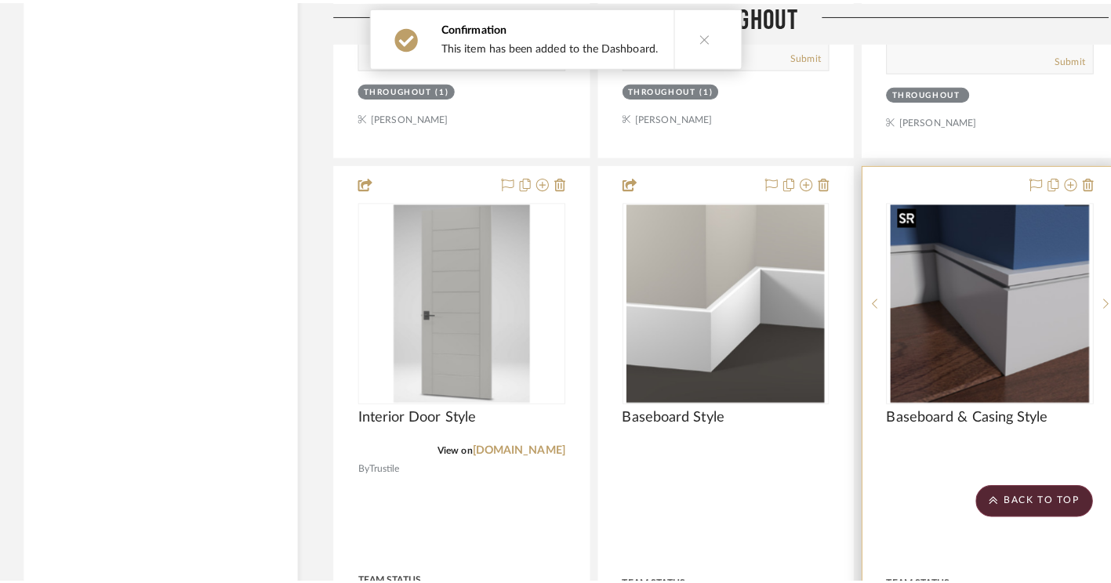
scroll to position [0, 0]
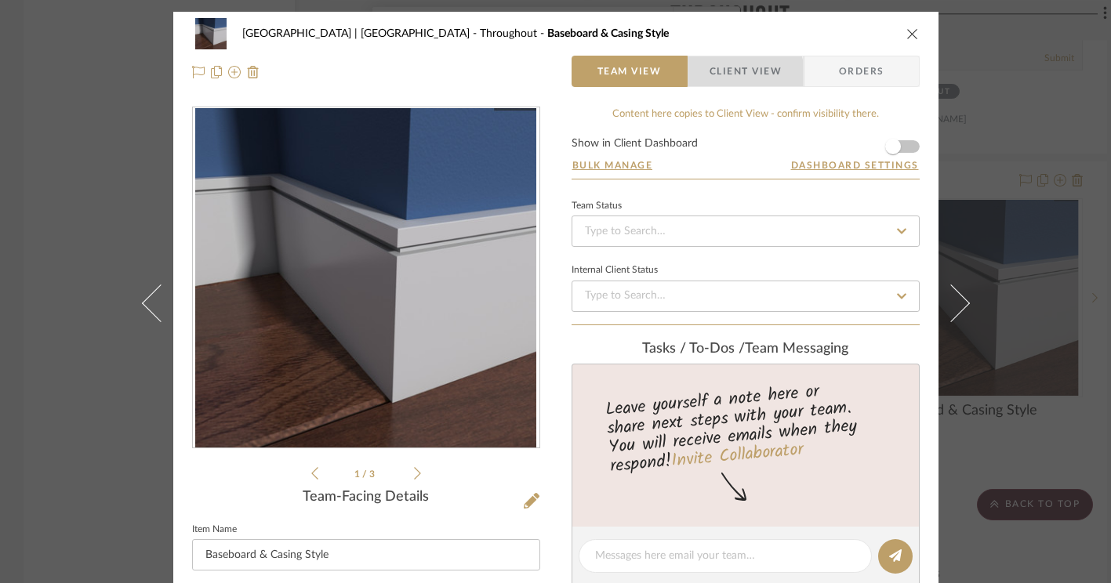
click at [727, 74] on span "Client View" at bounding box center [745, 71] width 72 height 31
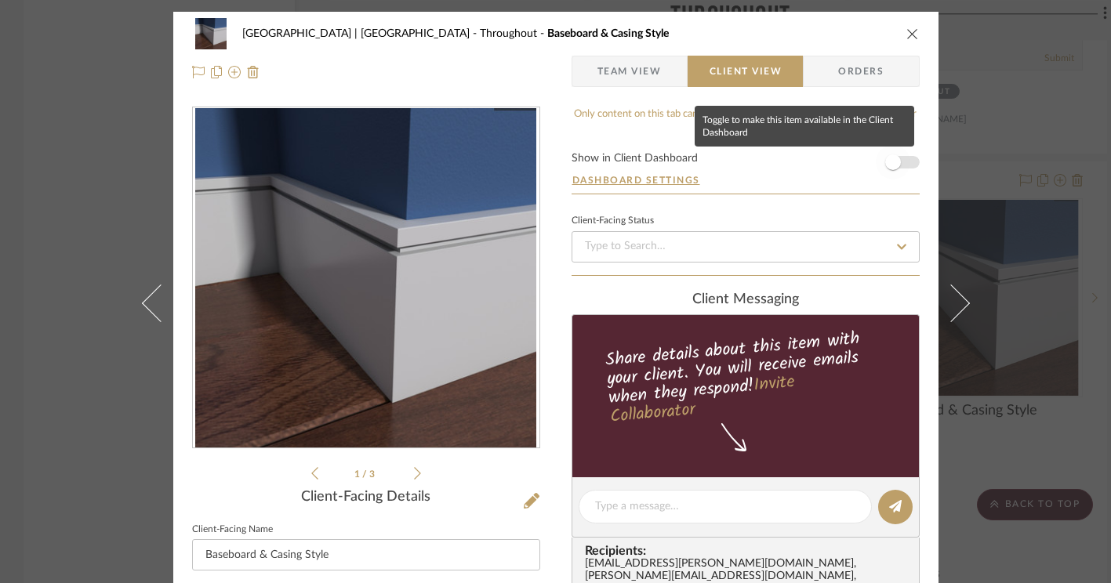
click at [890, 167] on span "button" at bounding box center [893, 162] width 16 height 16
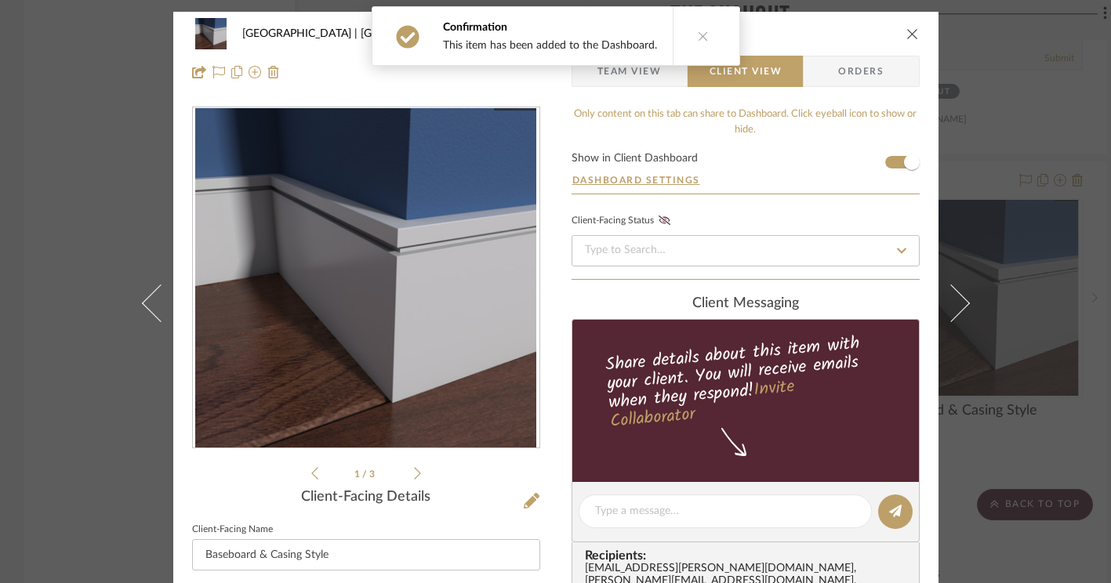
click at [909, 34] on icon "close" at bounding box center [912, 33] width 13 height 13
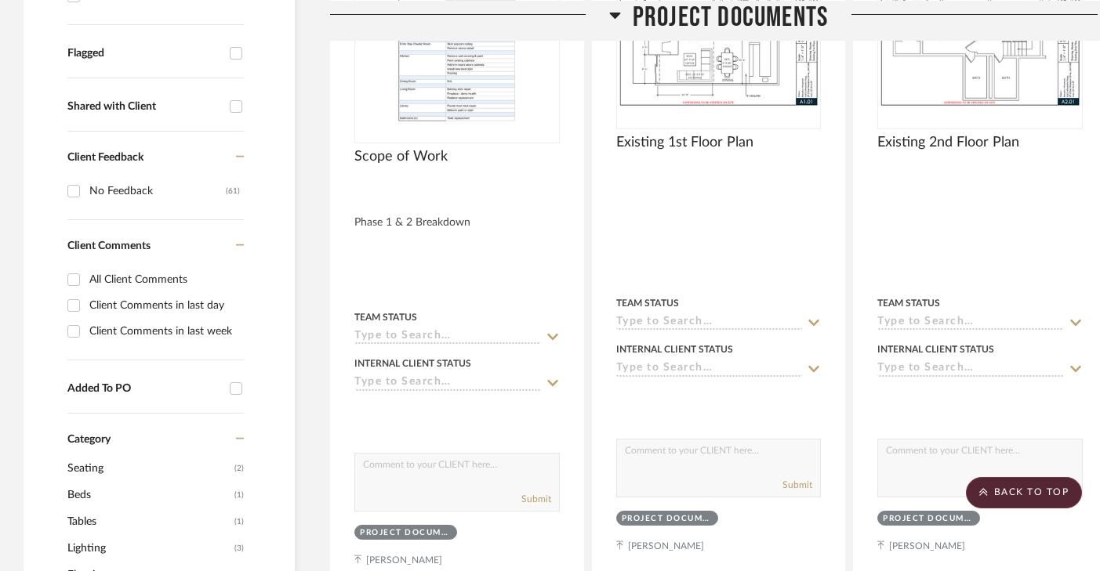
scroll to position [325, 0]
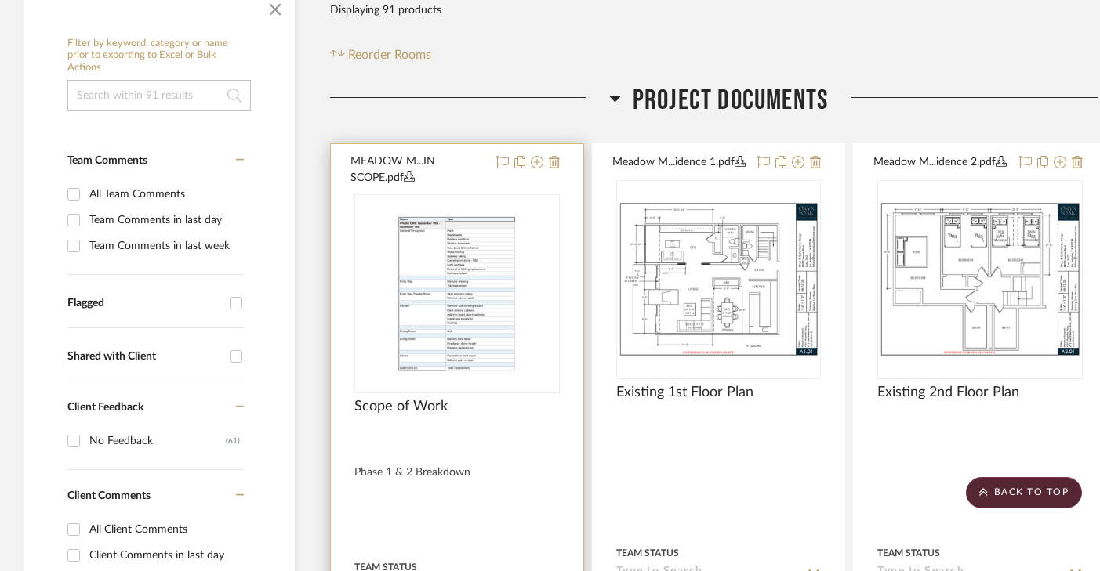
click at [459, 158] on button "MEADOW M...IN SCOPE.pdf" at bounding box center [418, 170] width 136 height 33
click at [430, 339] on img "0" at bounding box center [456, 294] width 151 height 196
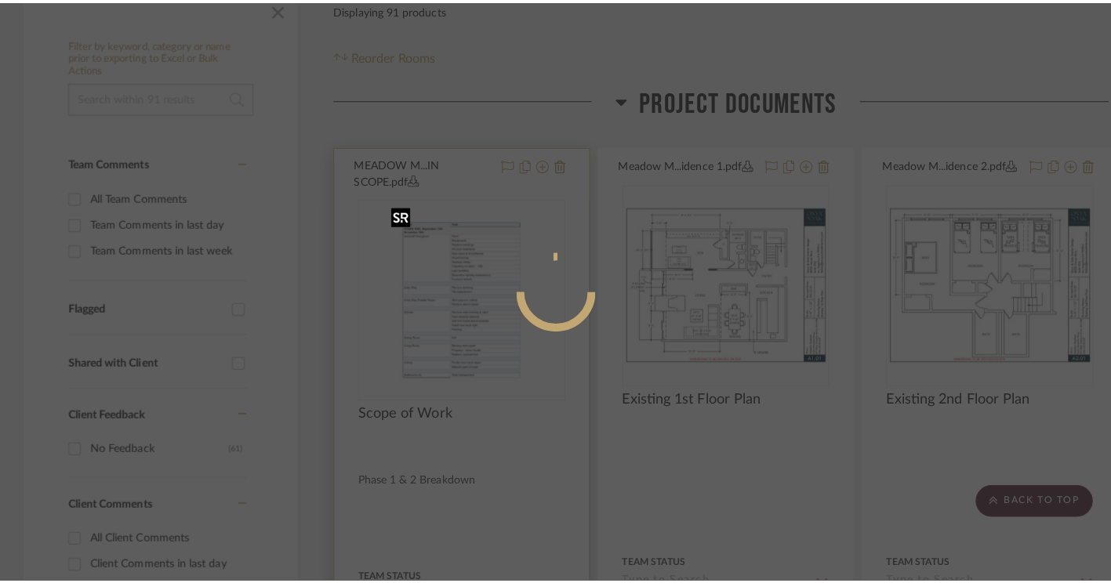
scroll to position [0, 0]
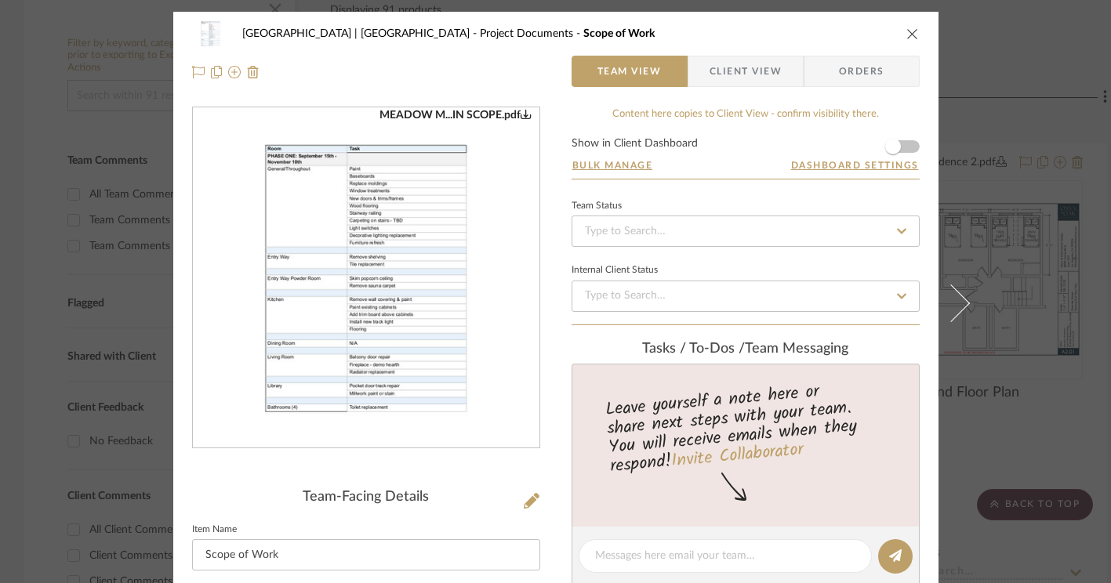
click at [762, 62] on span "Client View" at bounding box center [745, 71] width 72 height 31
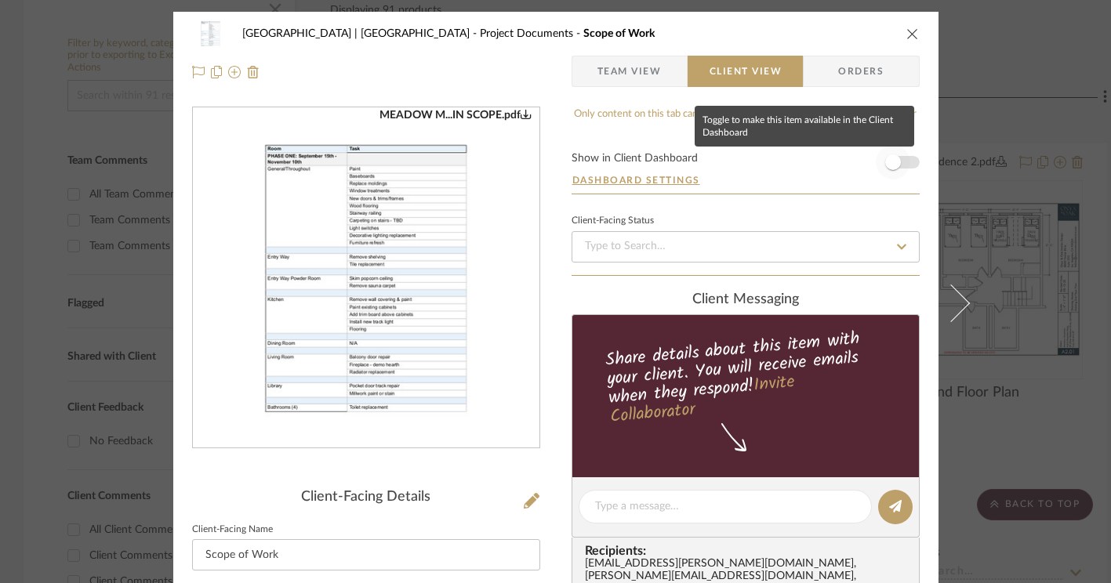
click at [887, 165] on span "button" at bounding box center [893, 162] width 16 height 16
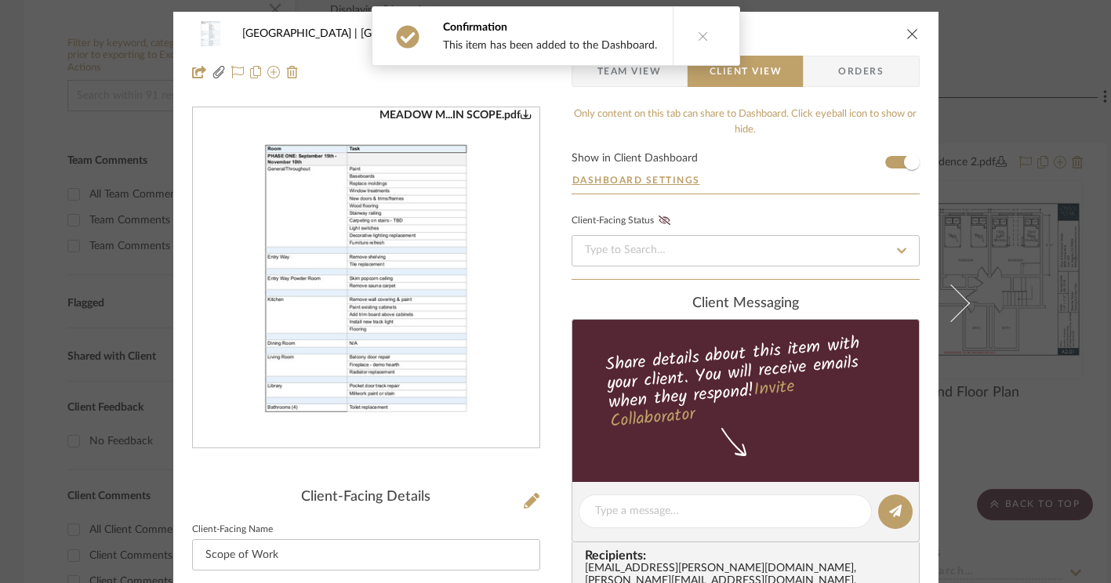
click at [906, 36] on icon "close" at bounding box center [912, 33] width 13 height 13
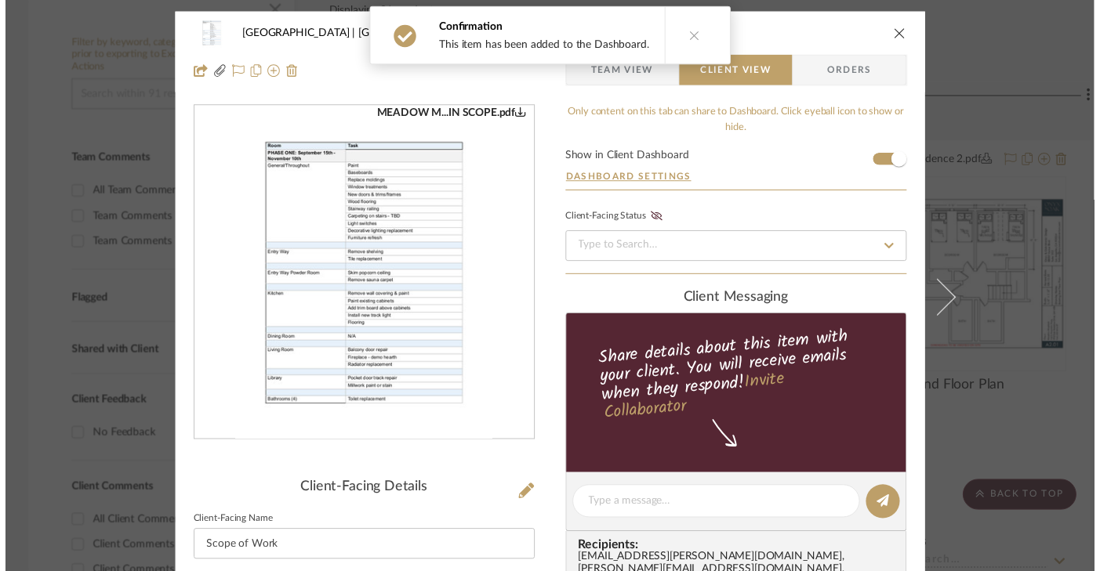
scroll to position [325, 0]
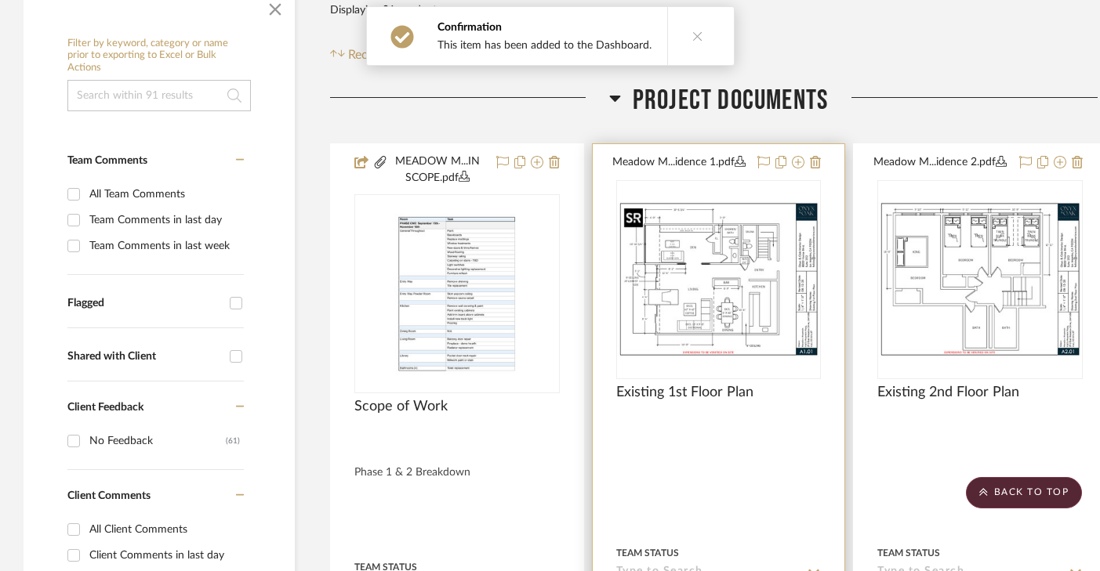
click at [726, 281] on img "0" at bounding box center [719, 279] width 202 height 156
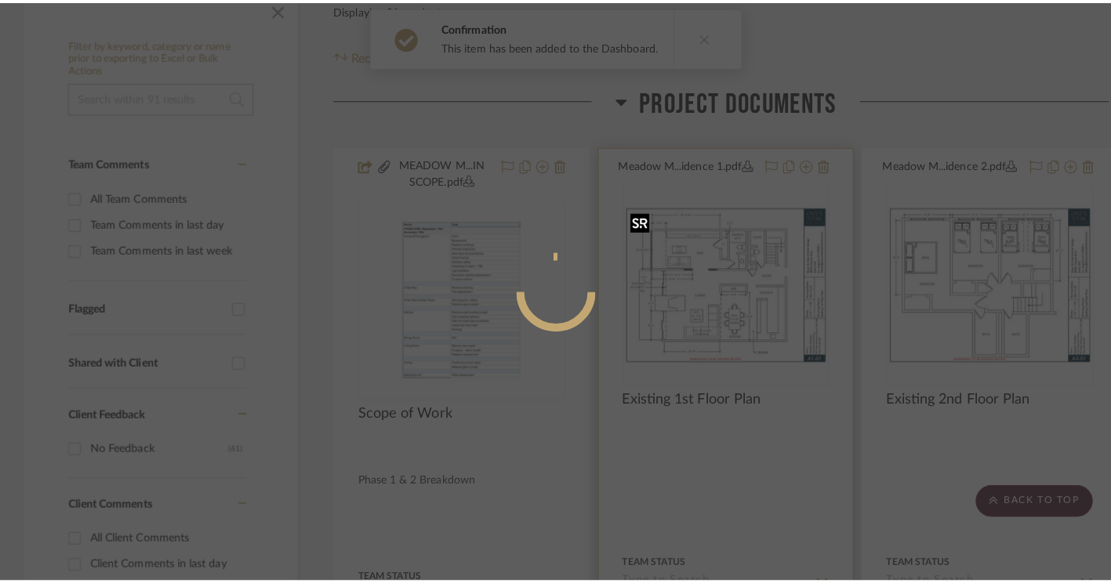
scroll to position [0, 0]
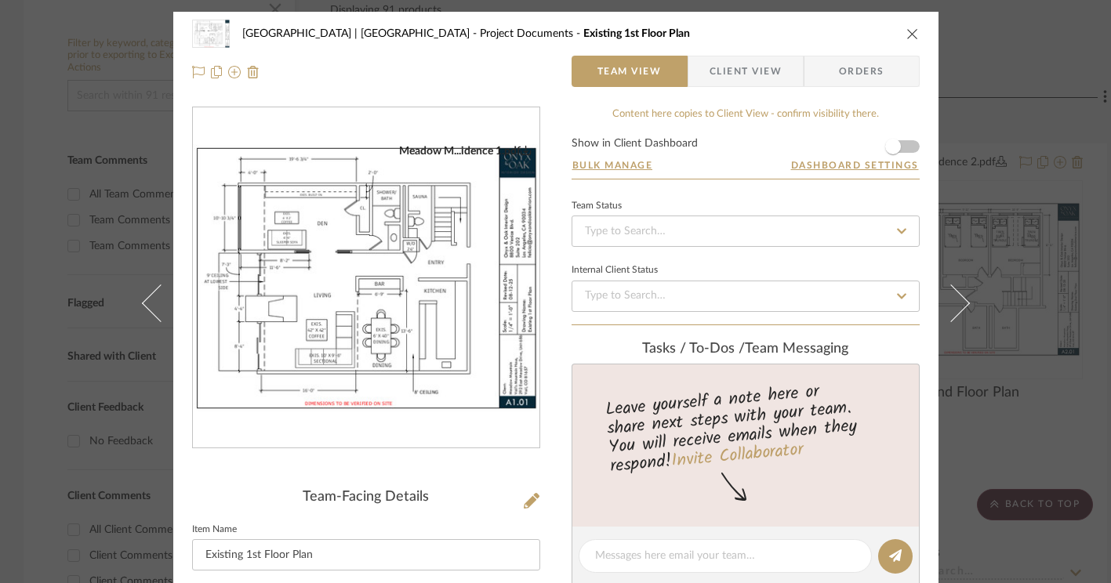
click at [735, 92] on div "[GEOGRAPHIC_DATA] | [GEOGRAPHIC_DATA] Project Documents Existing 1st Floor Plan…" at bounding box center [555, 53] width 765 height 82
click at [735, 74] on span "Client View" at bounding box center [745, 71] width 72 height 31
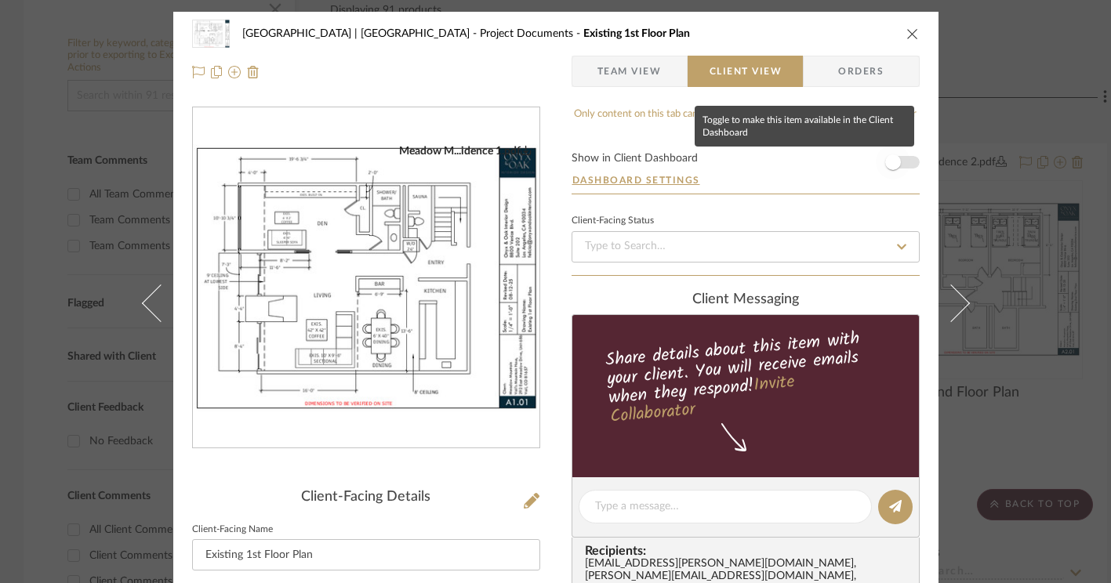
click at [887, 166] on span "button" at bounding box center [893, 162] width 16 height 16
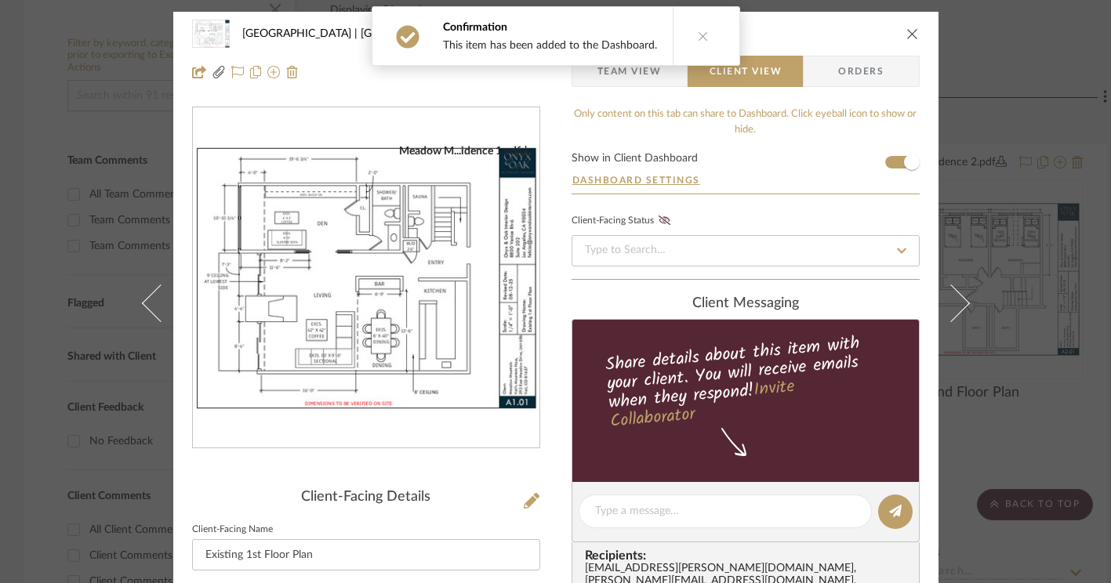
click at [906, 28] on icon "close" at bounding box center [912, 33] width 13 height 13
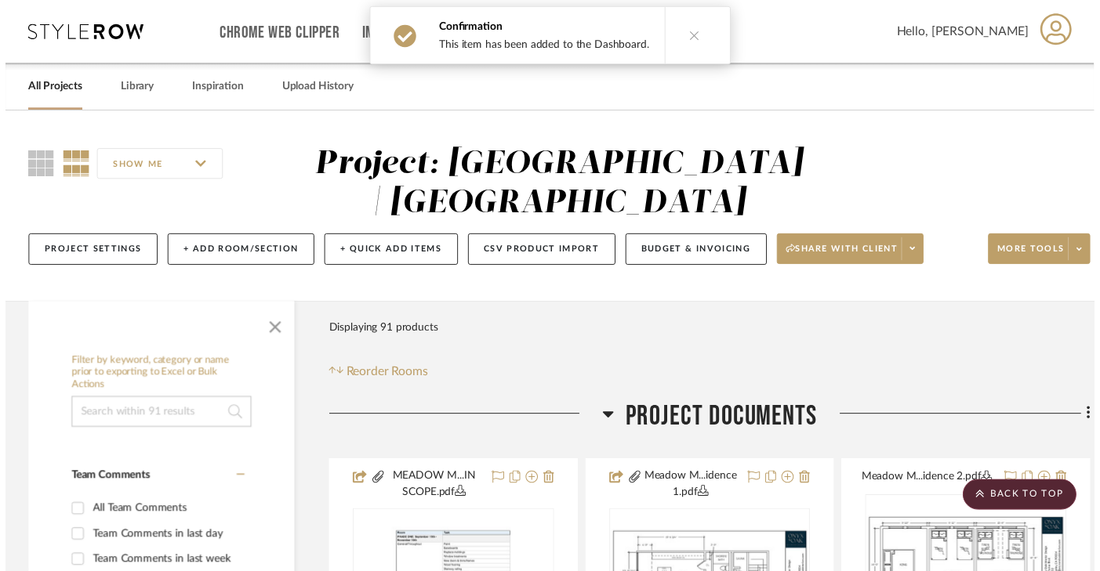
scroll to position [325, 0]
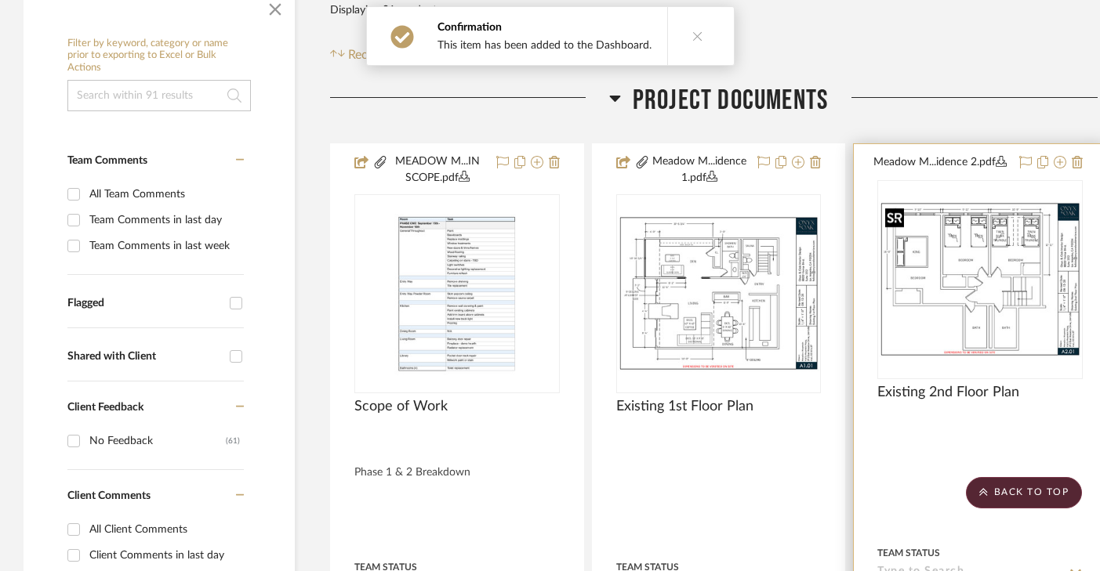
click at [996, 299] on img "0" at bounding box center [980, 279] width 202 height 156
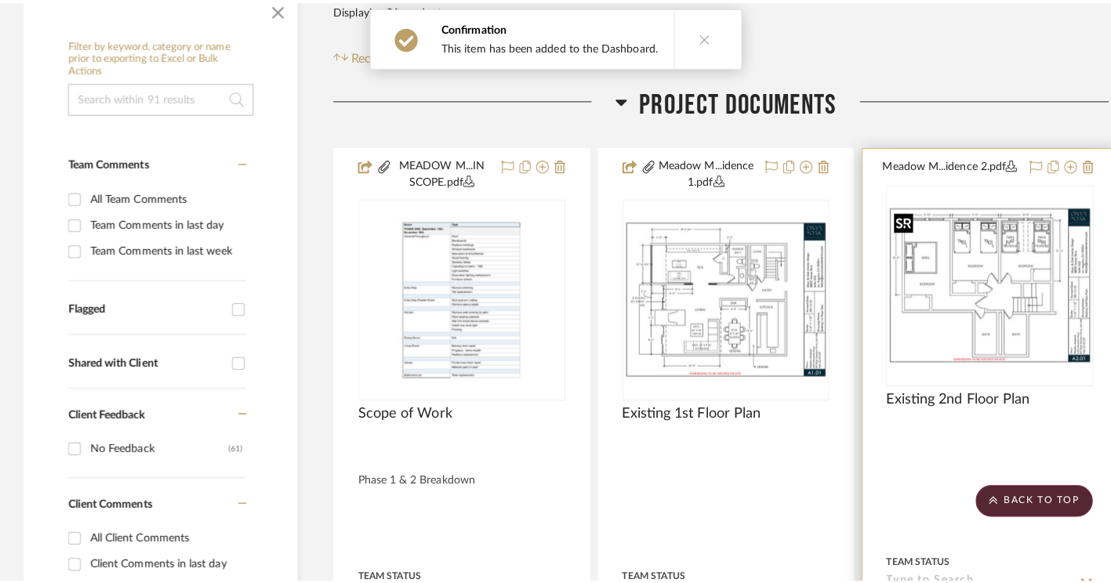
scroll to position [0, 0]
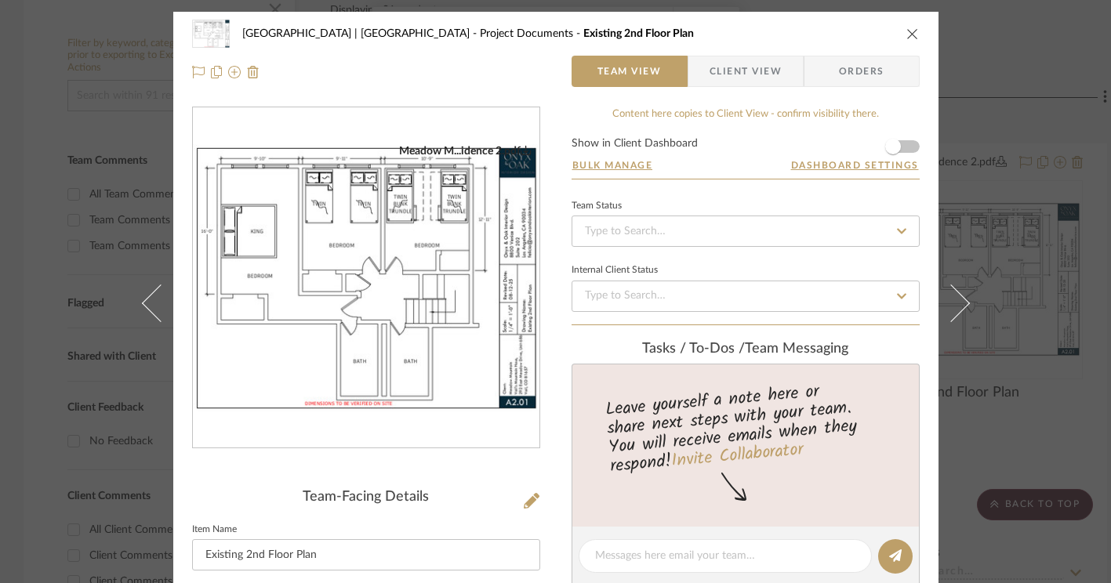
click at [473, 315] on img "0" at bounding box center [366, 278] width 346 height 268
click at [909, 34] on icon "close" at bounding box center [912, 33] width 13 height 13
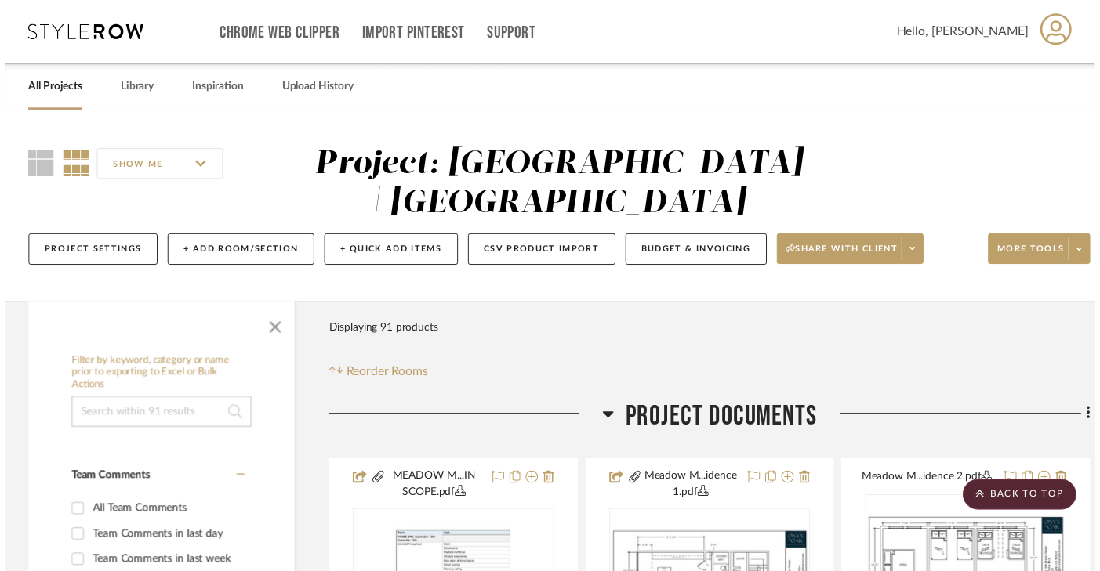
scroll to position [325, 0]
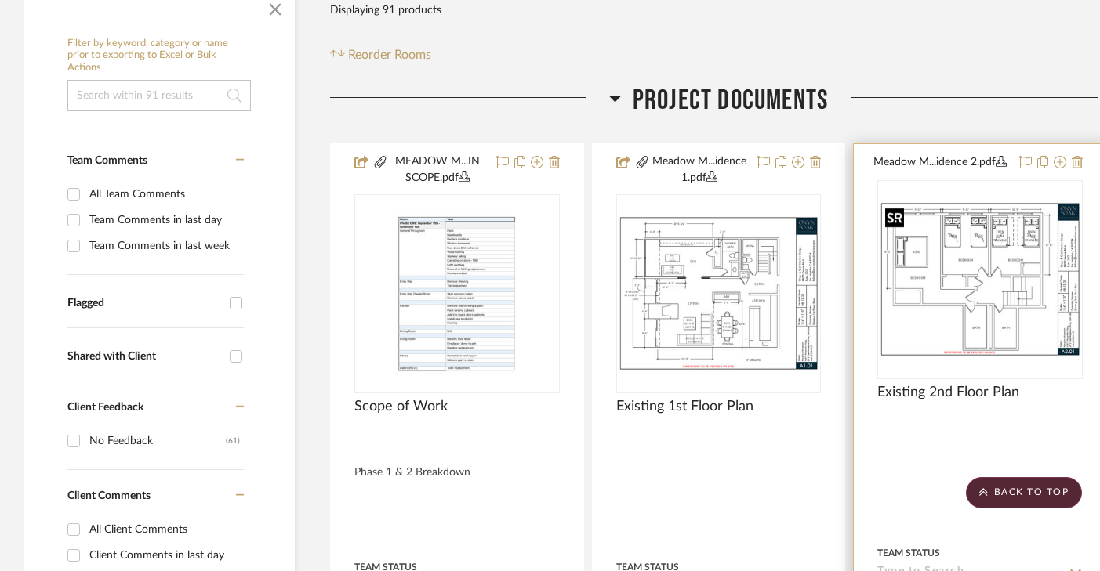
click at [938, 259] on img "0" at bounding box center [980, 279] width 202 height 156
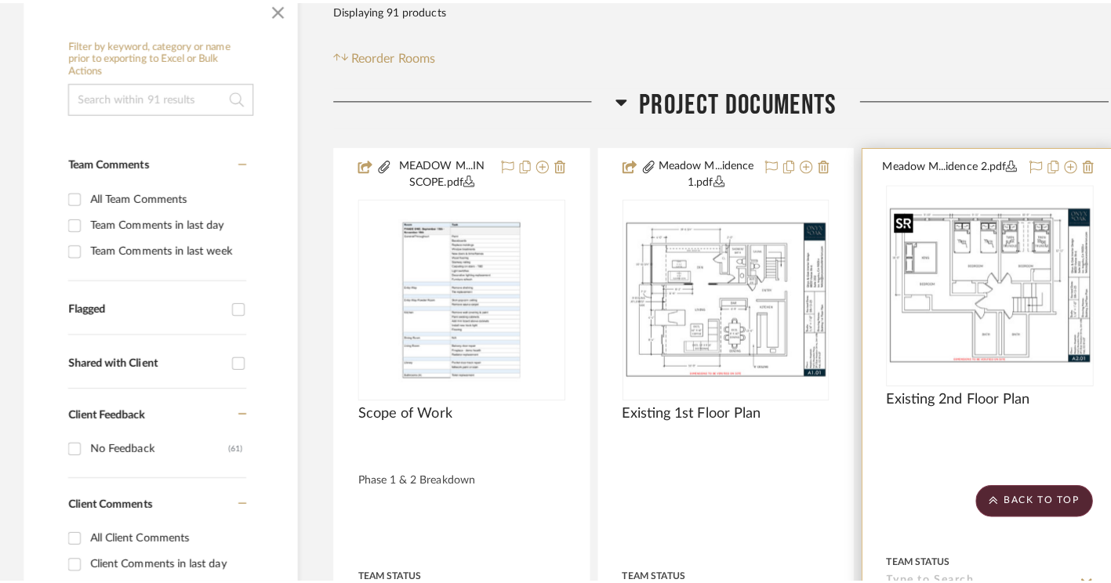
scroll to position [0, 0]
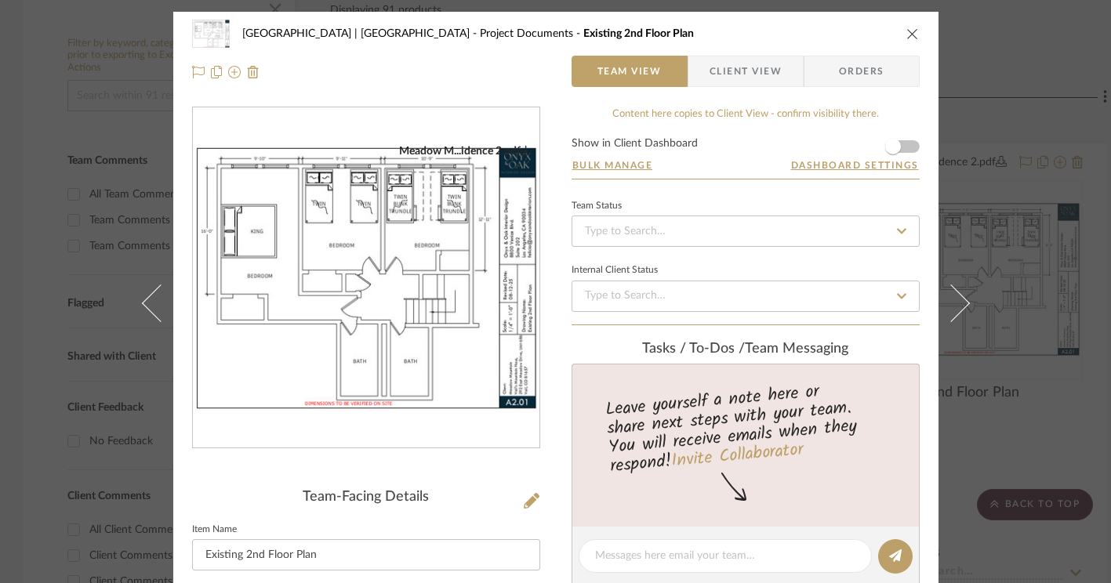
click at [725, 78] on span "Client View" at bounding box center [745, 71] width 72 height 31
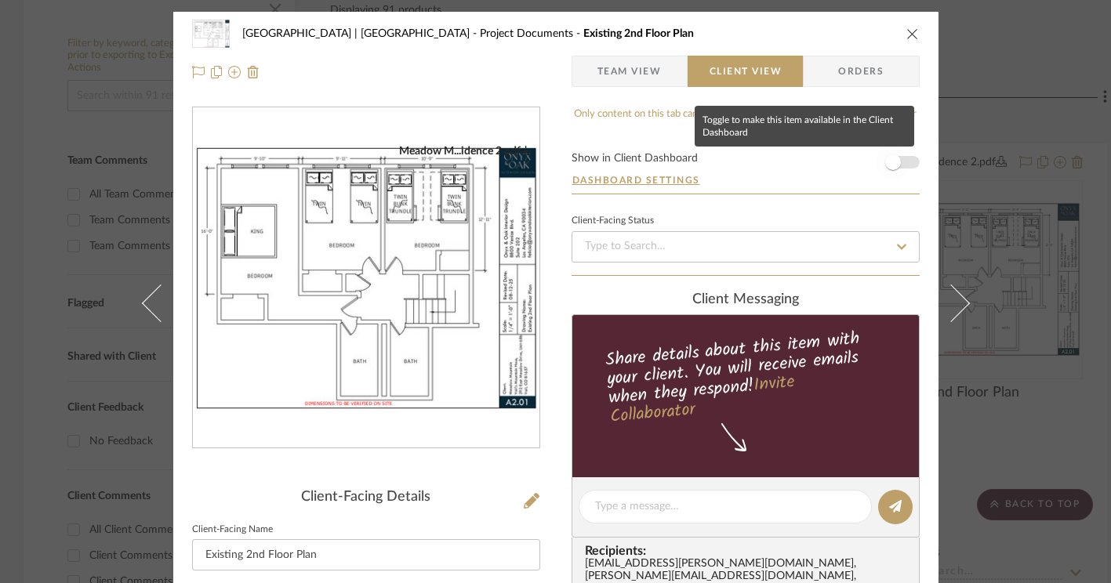
click at [890, 163] on span "button" at bounding box center [893, 162] width 16 height 16
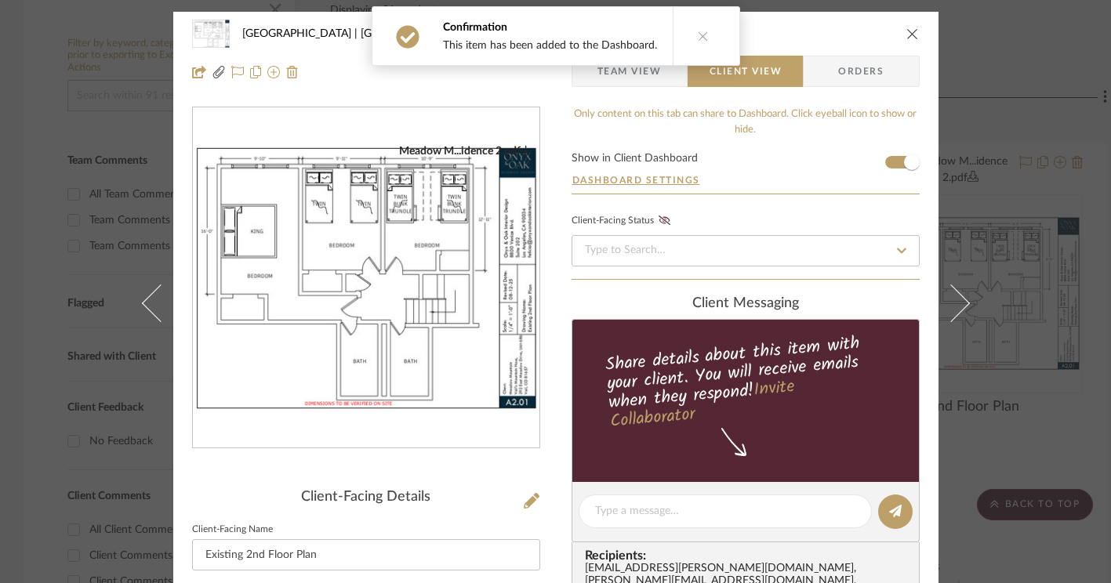
click at [906, 33] on icon "close" at bounding box center [912, 33] width 13 height 13
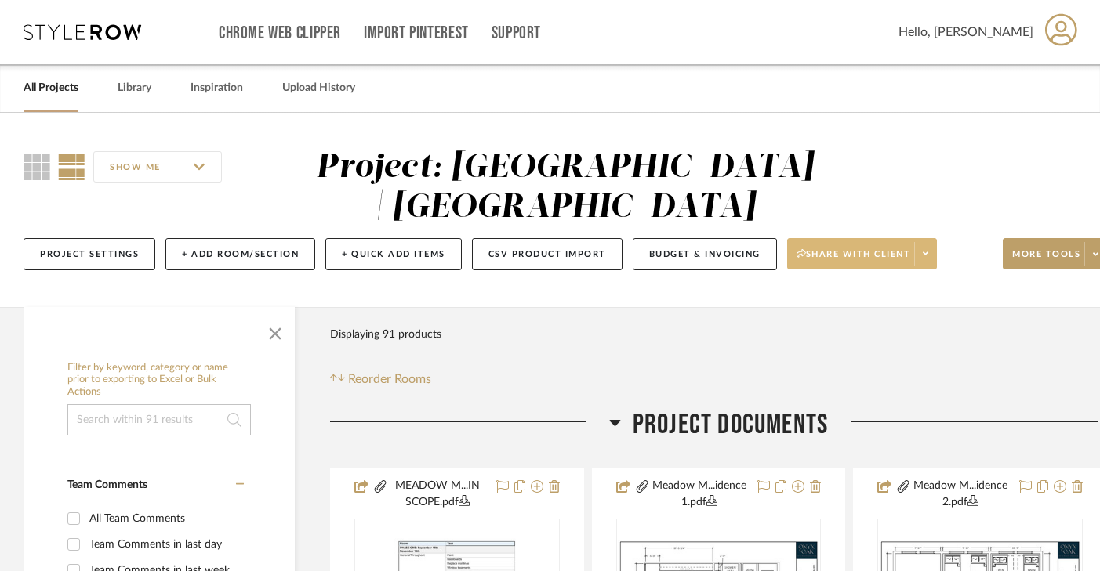
click at [858, 251] on span "Share with client" at bounding box center [853, 260] width 114 height 24
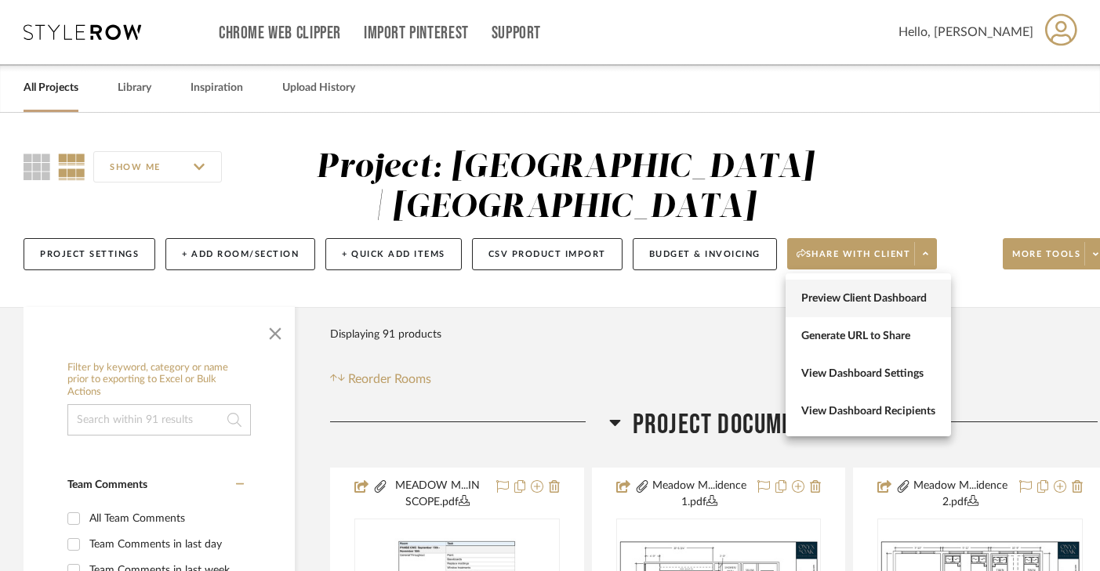
click at [854, 304] on span "Preview Client Dashboard" at bounding box center [868, 298] width 134 height 13
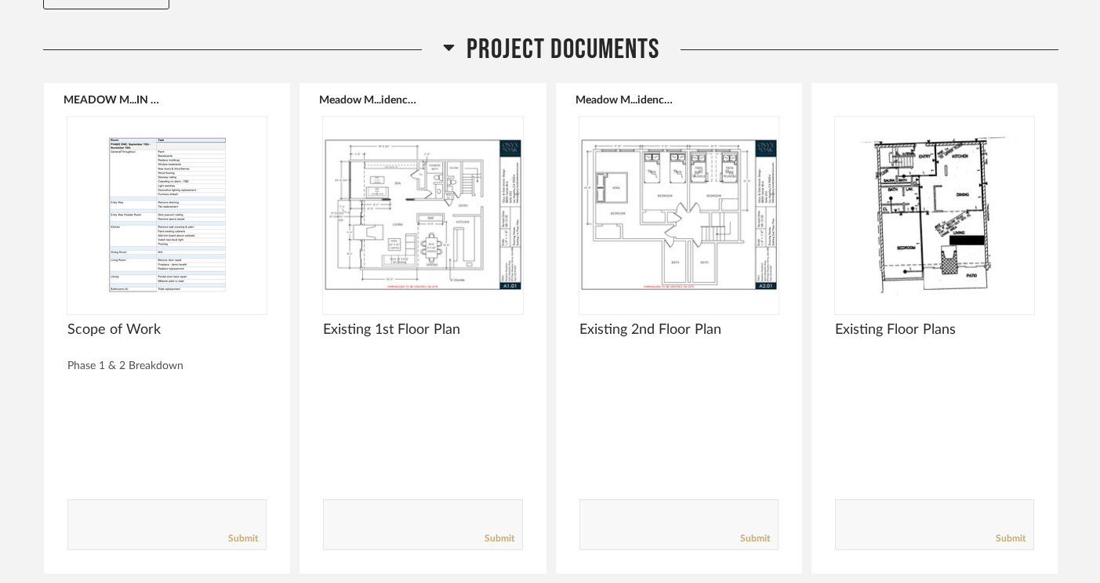
scroll to position [341, 0]
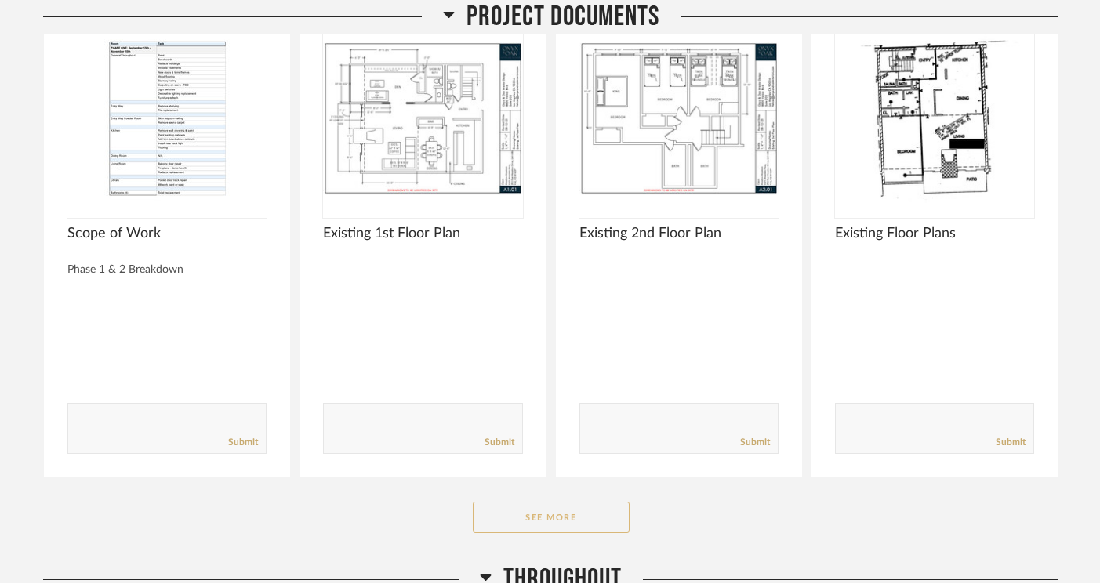
click at [557, 502] on button "See More" at bounding box center [551, 517] width 157 height 31
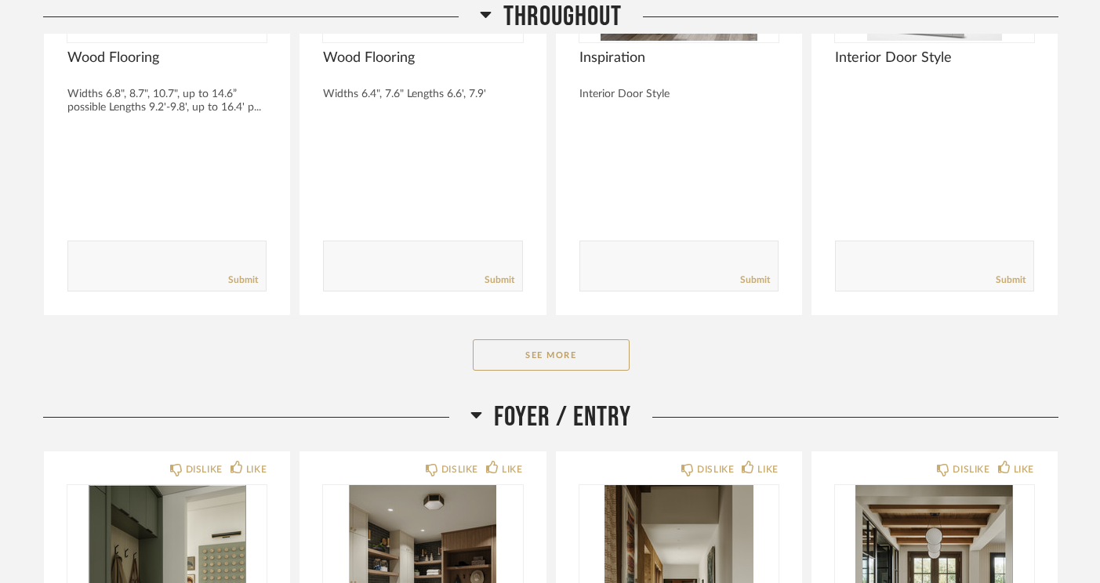
scroll to position [1669, 0]
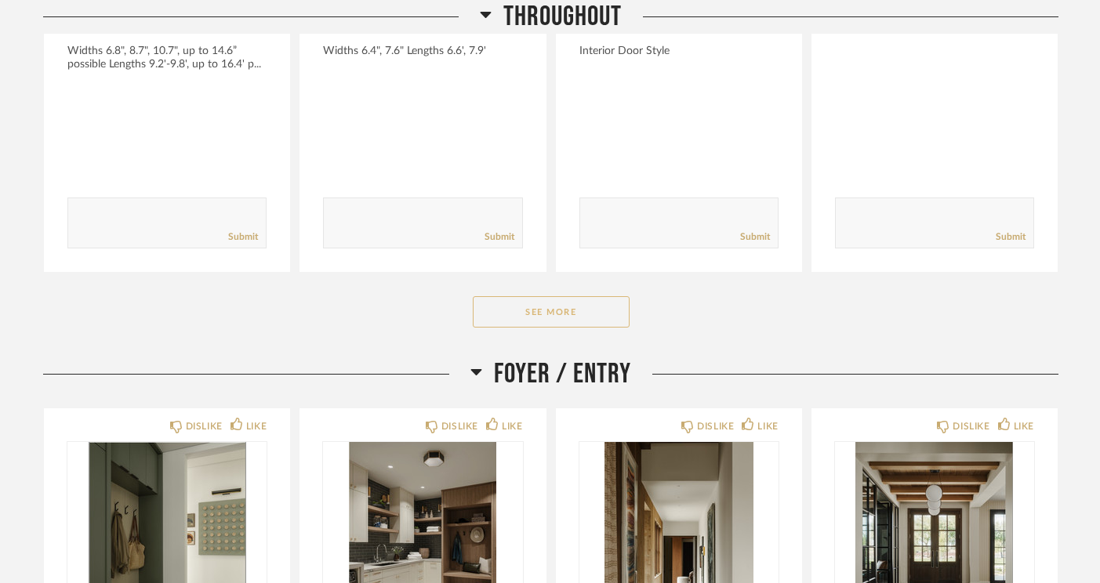
click at [557, 296] on button "See More" at bounding box center [551, 311] width 157 height 31
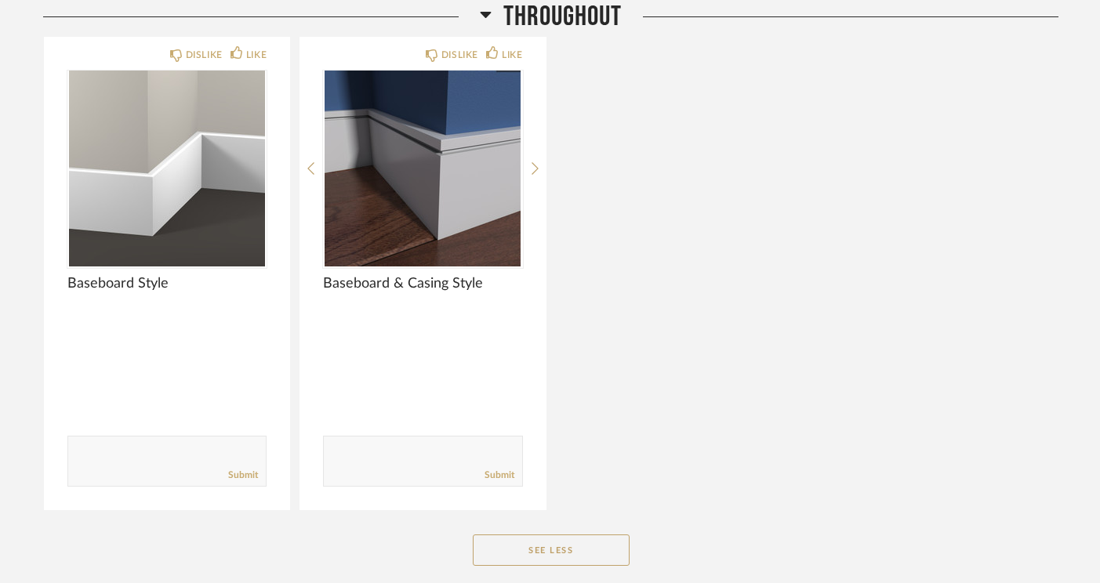
scroll to position [1935, 0]
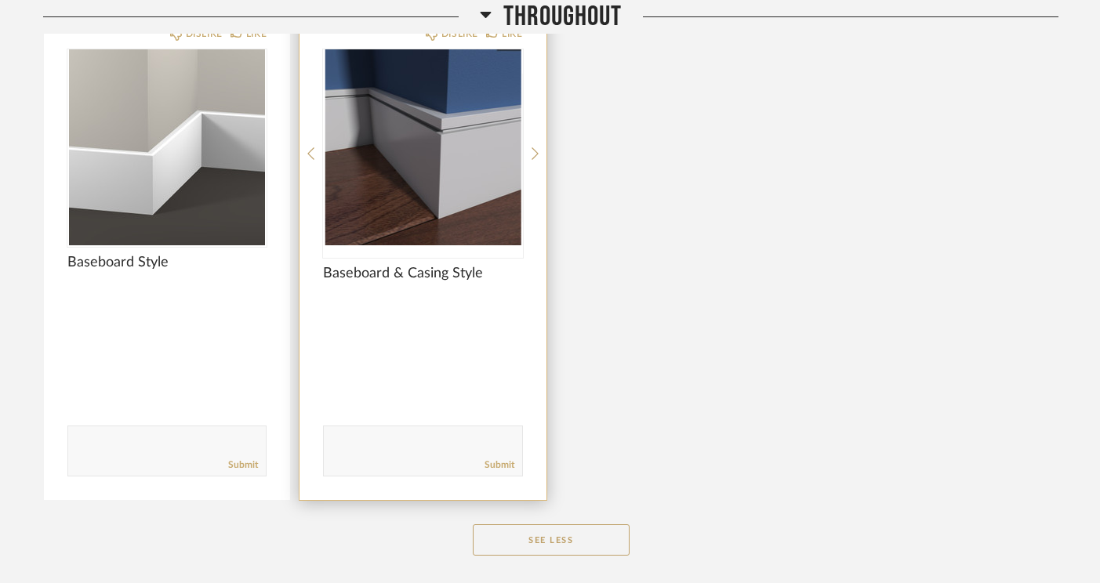
click at [539, 110] on div "DISLIKE LIKE Baseboard & Casing Style Comments: Submit" at bounding box center [422, 258] width 246 height 484
click at [537, 147] on icon at bounding box center [534, 154] width 7 height 14
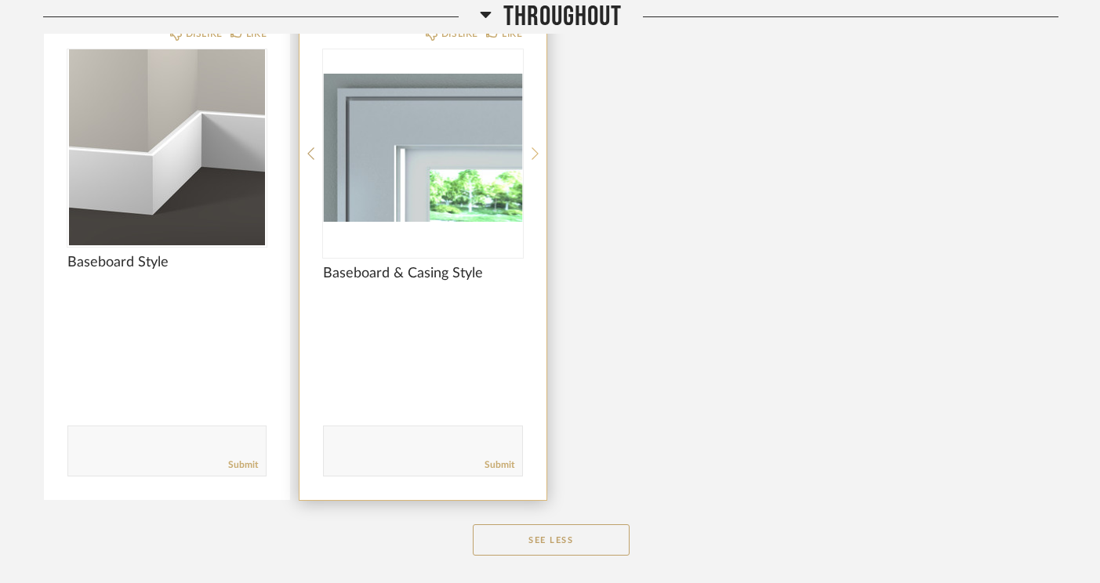
click at [536, 147] on icon at bounding box center [534, 154] width 7 height 14
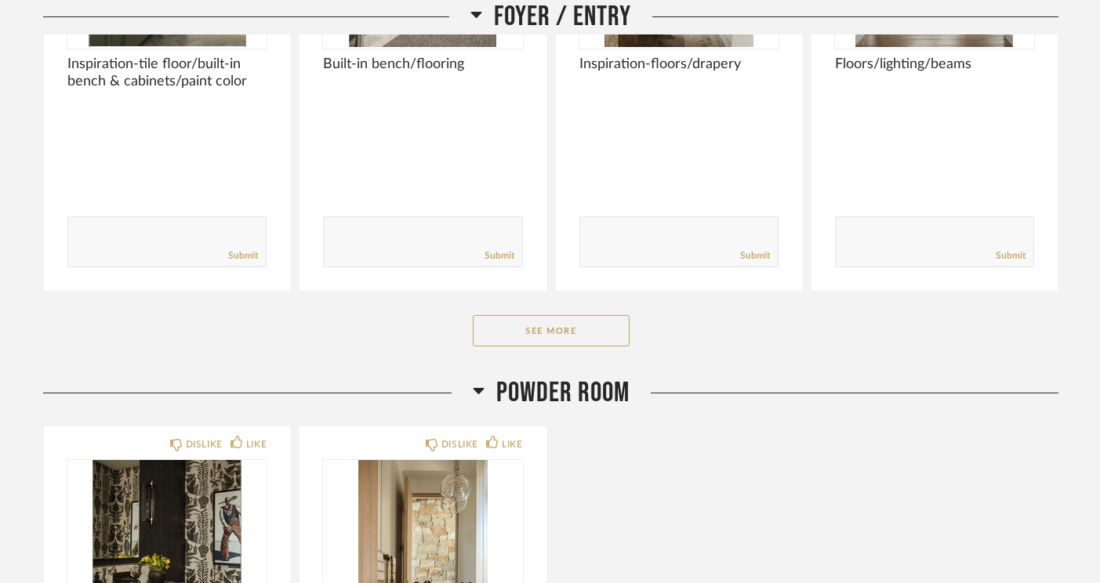
scroll to position [2761, 0]
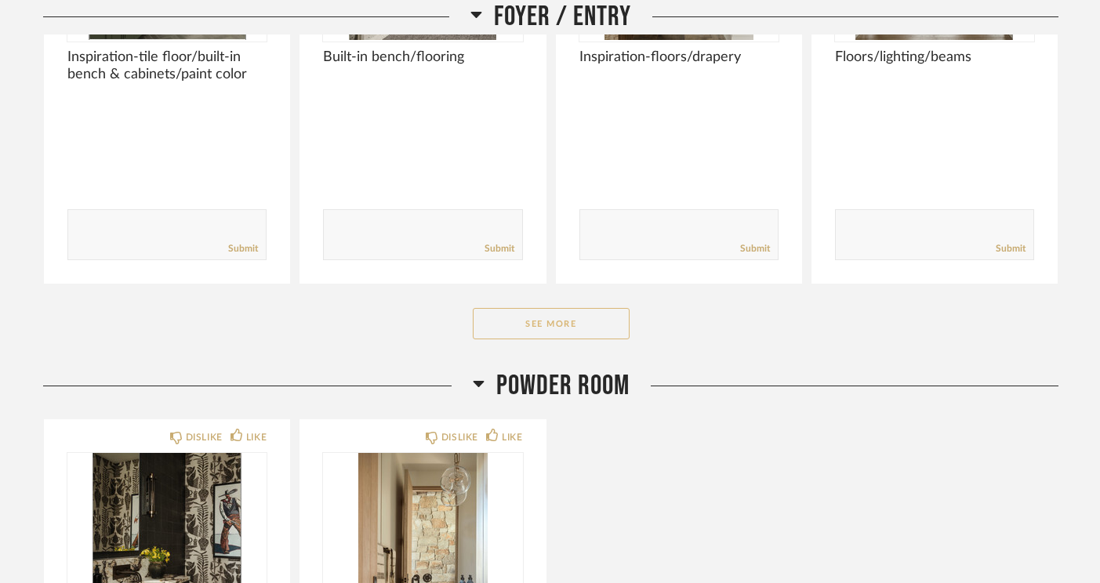
click at [568, 308] on button "See More" at bounding box center [551, 323] width 157 height 31
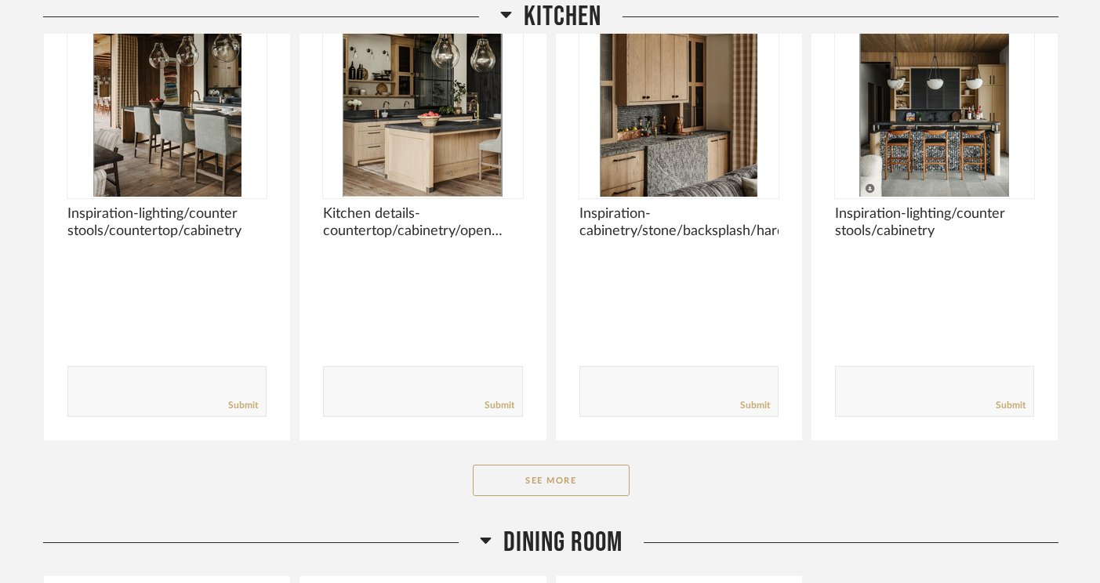
scroll to position [4274, 0]
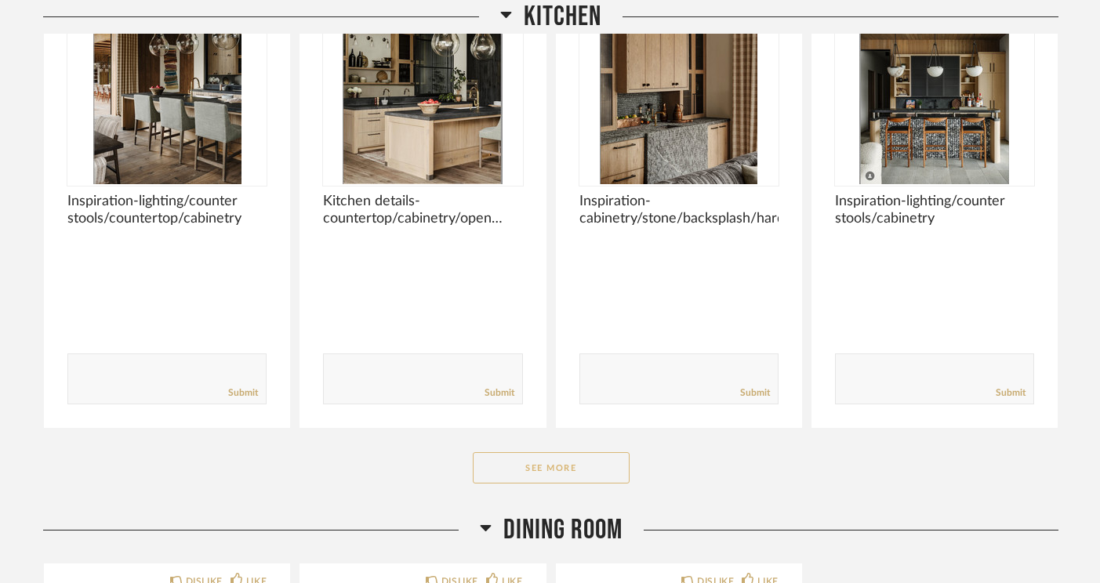
click at [558, 452] on button "See More" at bounding box center [551, 467] width 157 height 31
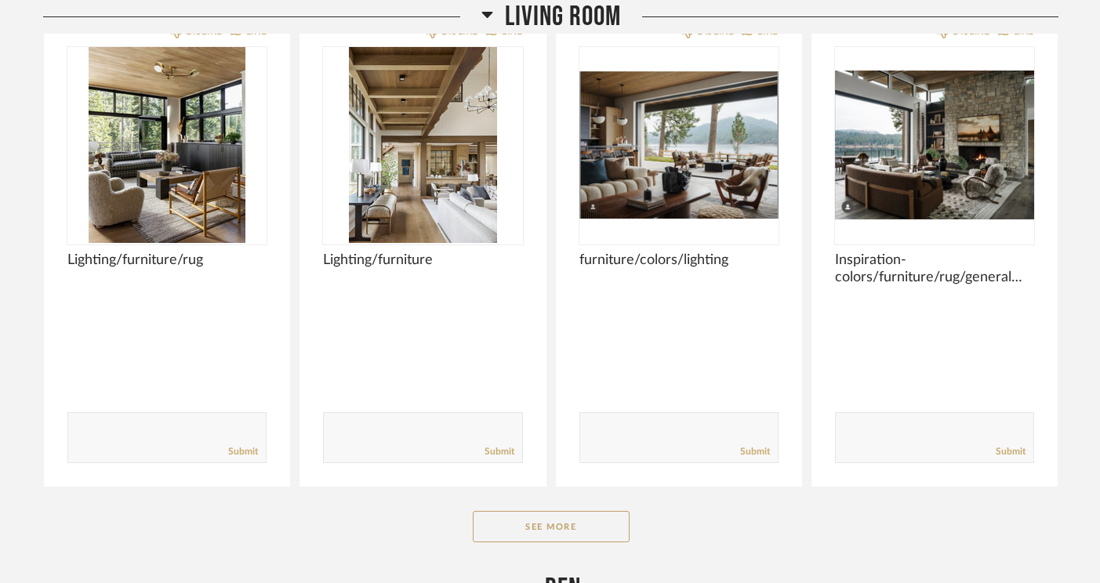
scroll to position [5905, 0]
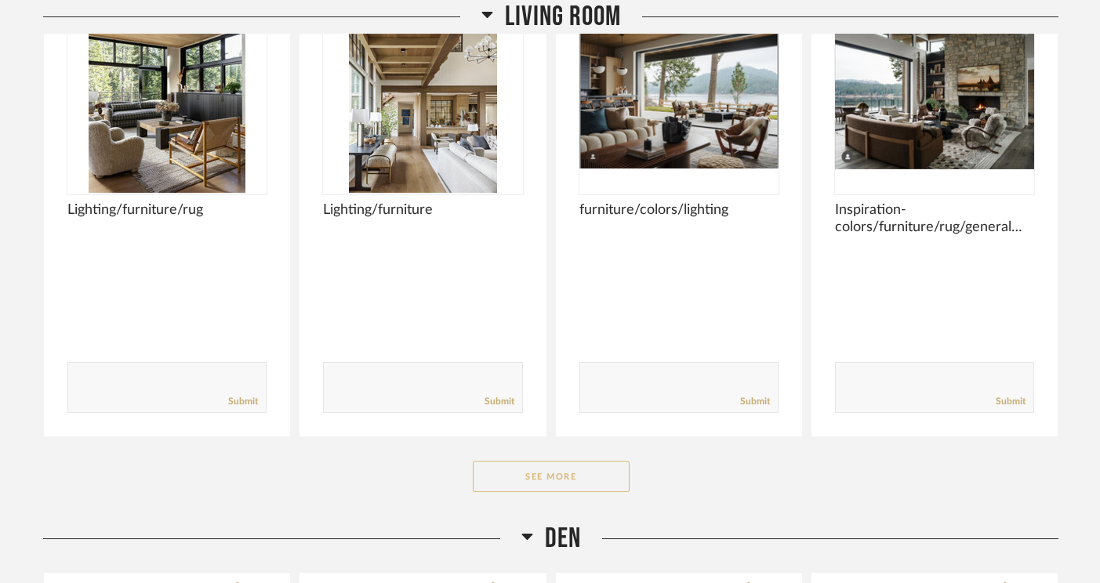
click at [553, 461] on button "See More" at bounding box center [551, 476] width 157 height 31
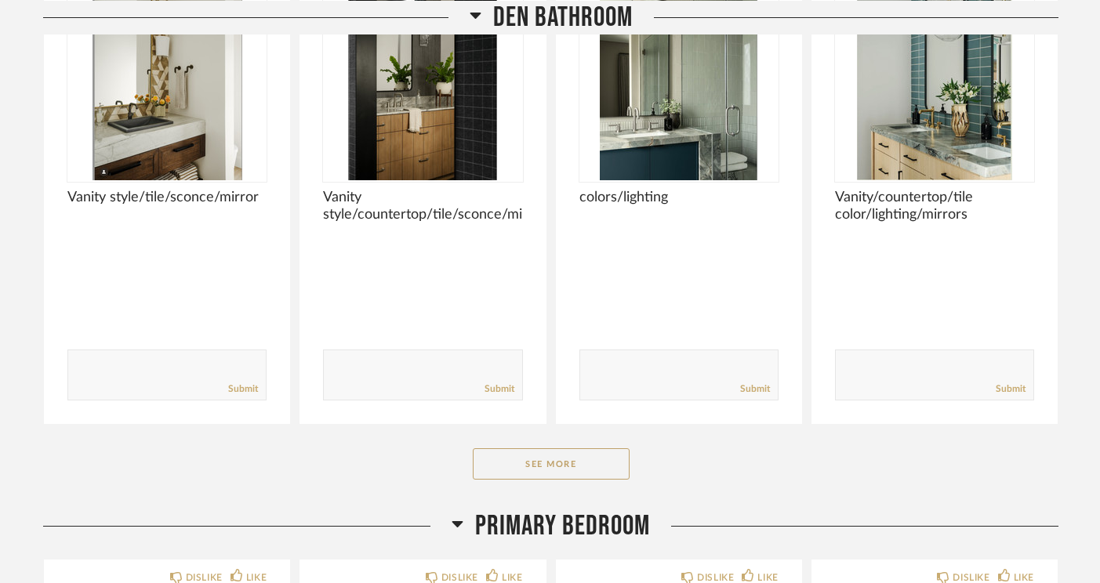
scroll to position [8112, 0]
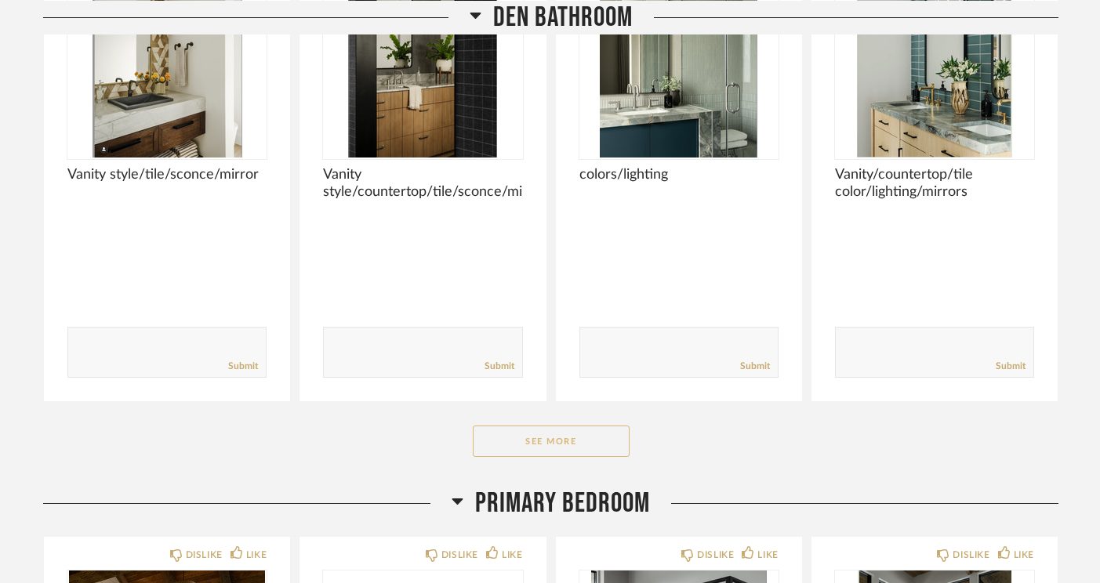
click at [539, 426] on button "See More" at bounding box center [551, 441] width 157 height 31
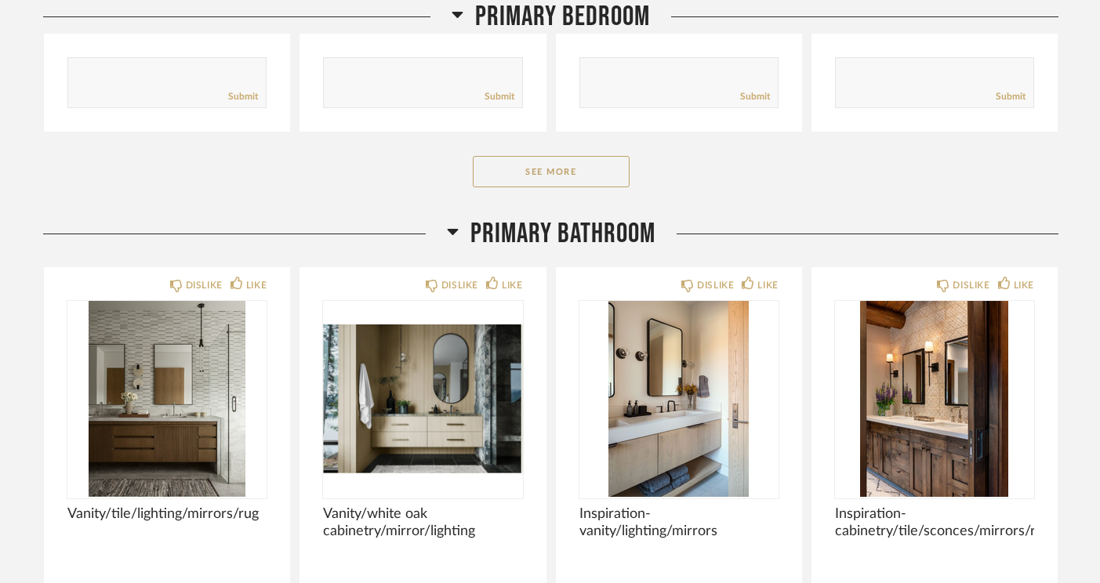
scroll to position [9461, 0]
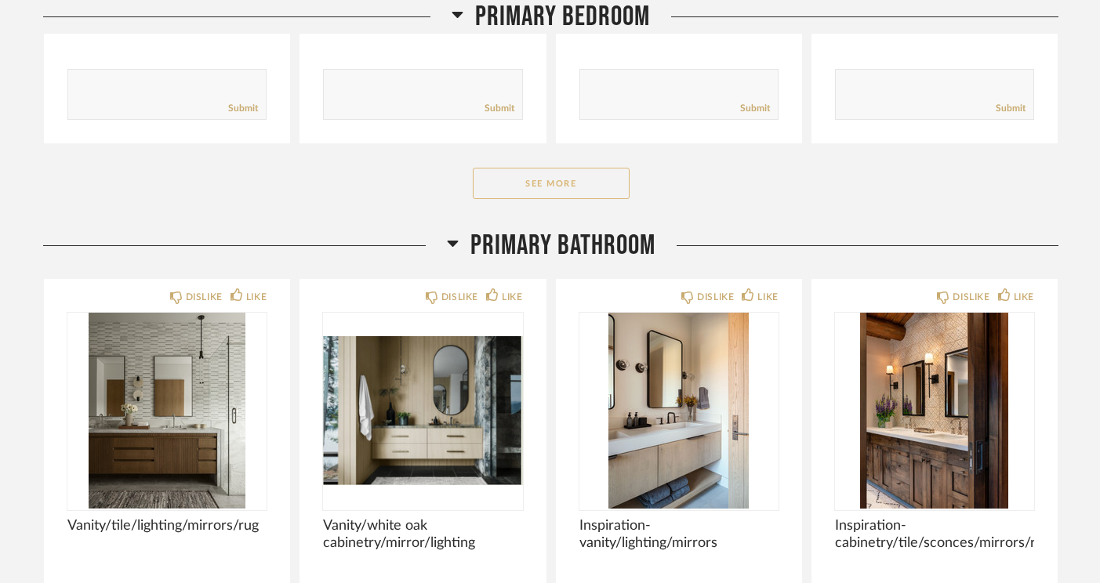
click at [522, 168] on button "See More" at bounding box center [551, 183] width 157 height 31
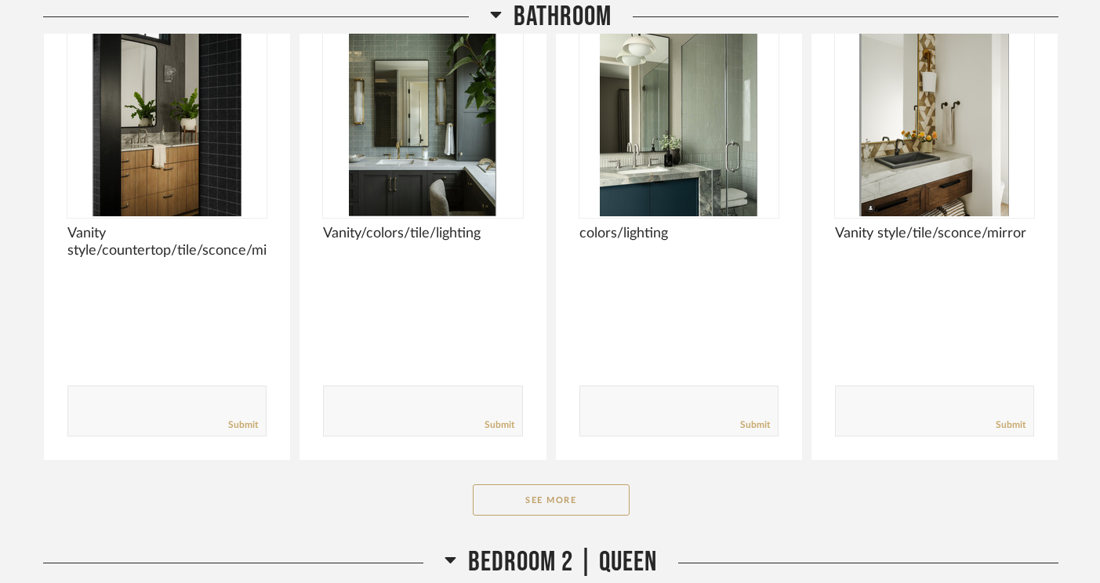
scroll to position [11562, 0]
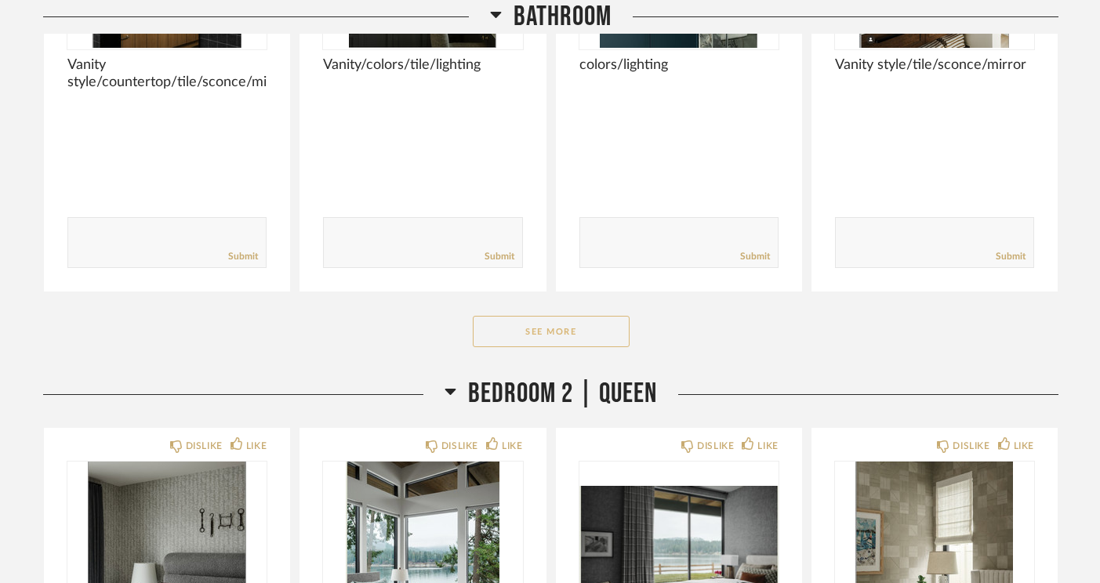
click at [549, 316] on button "See More" at bounding box center [551, 331] width 157 height 31
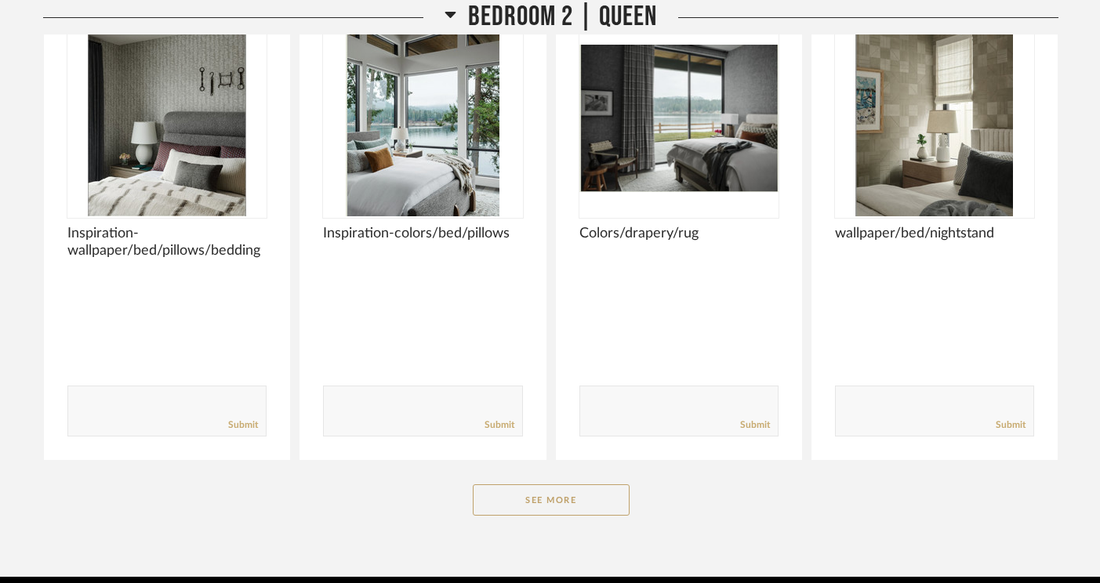
scroll to position [12511, 0]
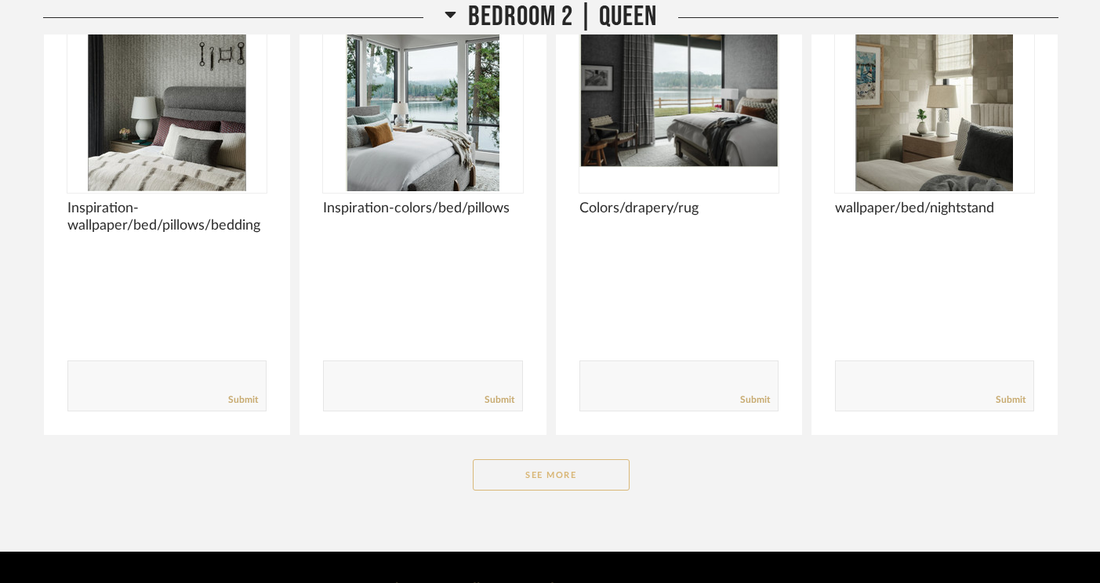
click at [567, 459] on button "See More" at bounding box center [551, 474] width 157 height 31
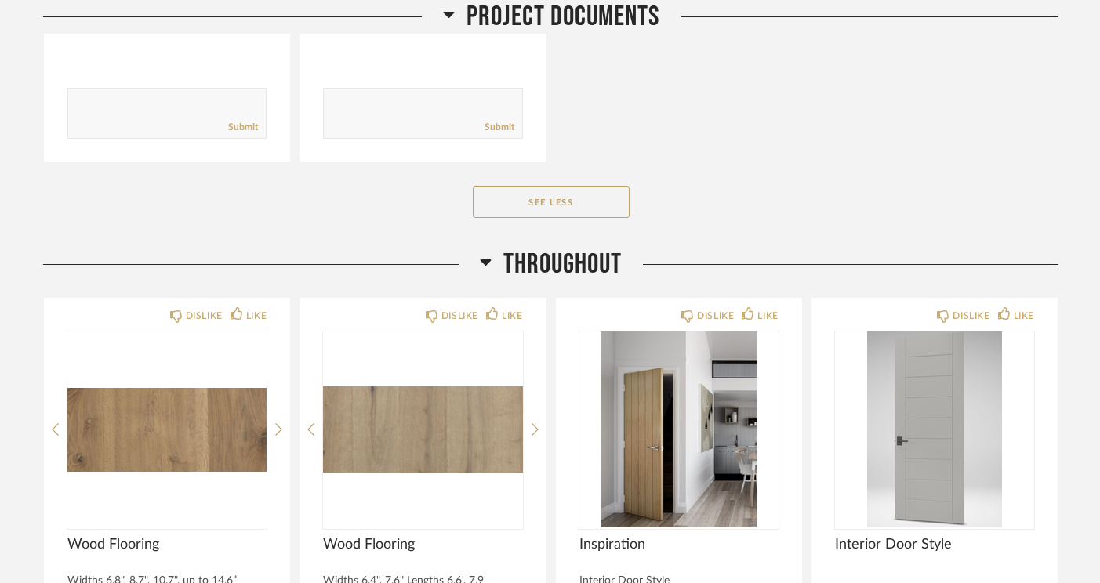
scroll to position [0, 0]
